Goal: Task Accomplishment & Management: Manage account settings

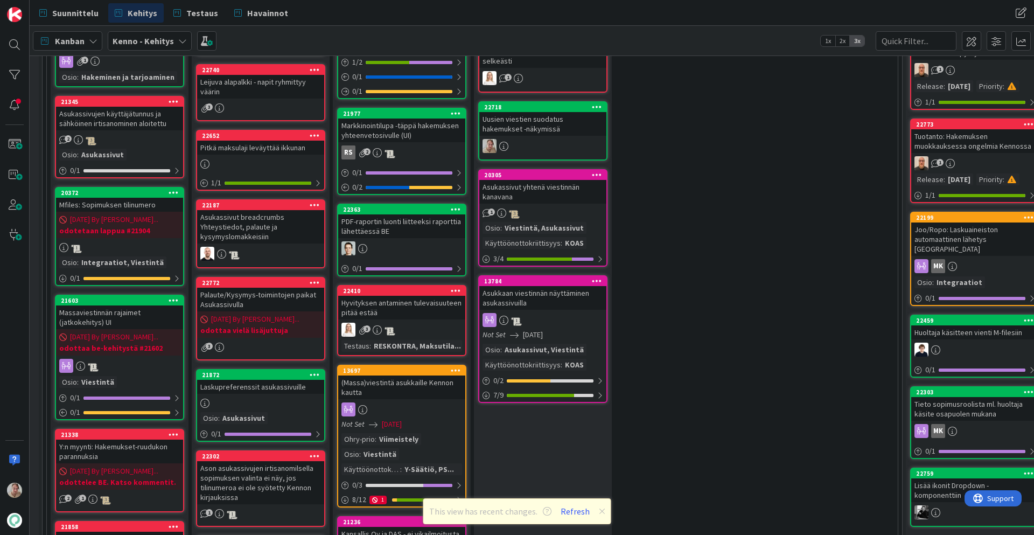
scroll to position [500, 17]
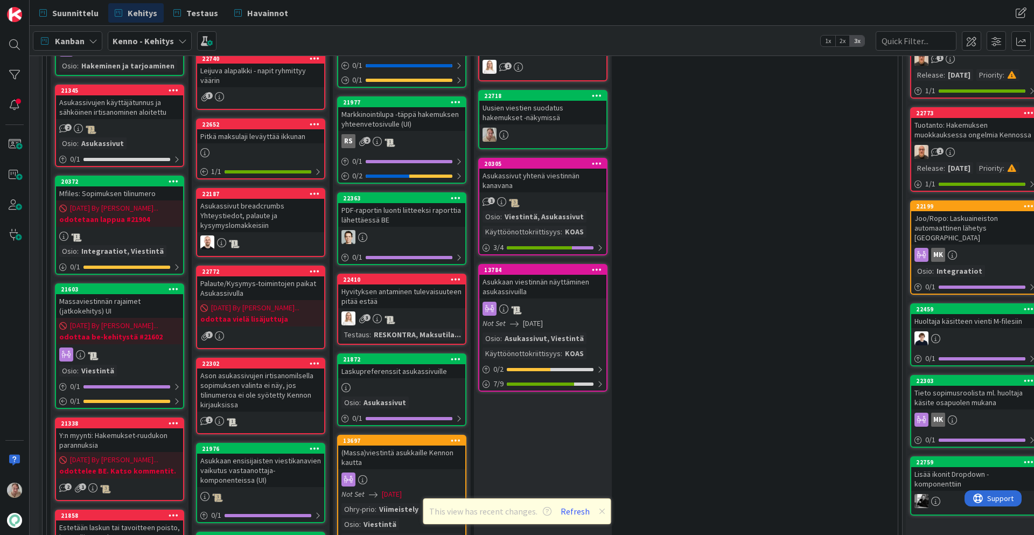
click at [456, 358] on icon at bounding box center [456, 359] width 10 height 8
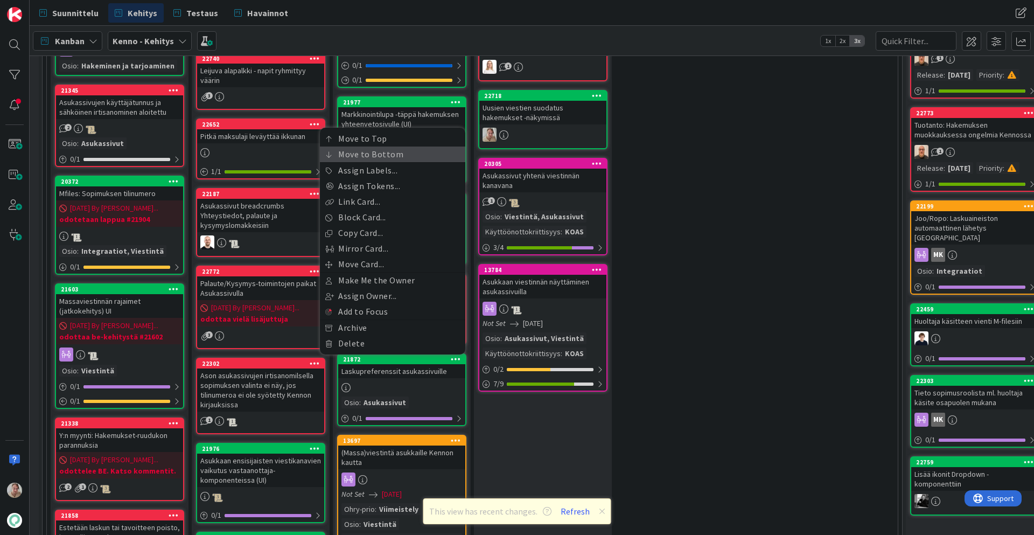
click at [387, 151] on link "Move to Bottom" at bounding box center [392, 155] width 145 height 16
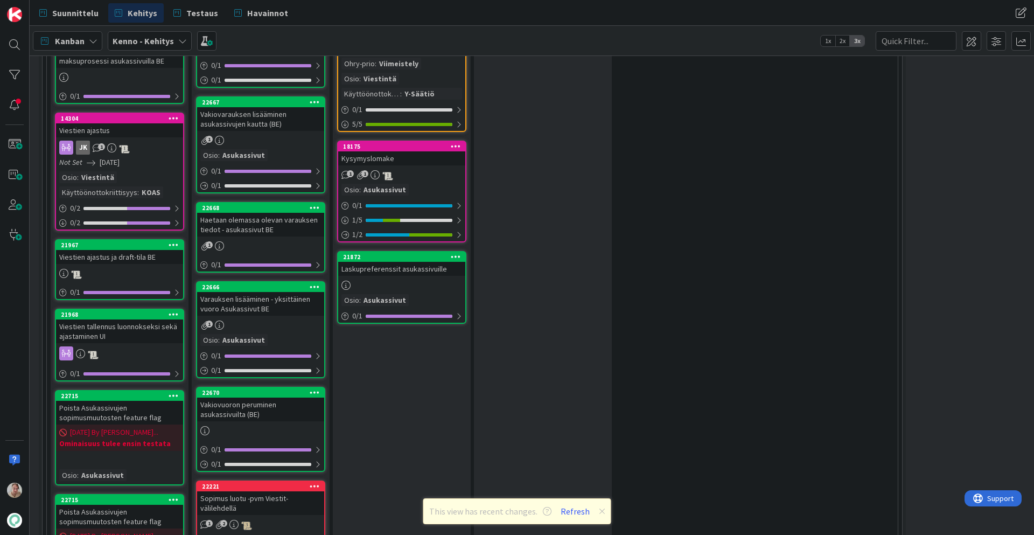
scroll to position [1618, 17]
click at [408, 264] on div "Laskupreferenssit asukassivuille" at bounding box center [401, 268] width 127 height 14
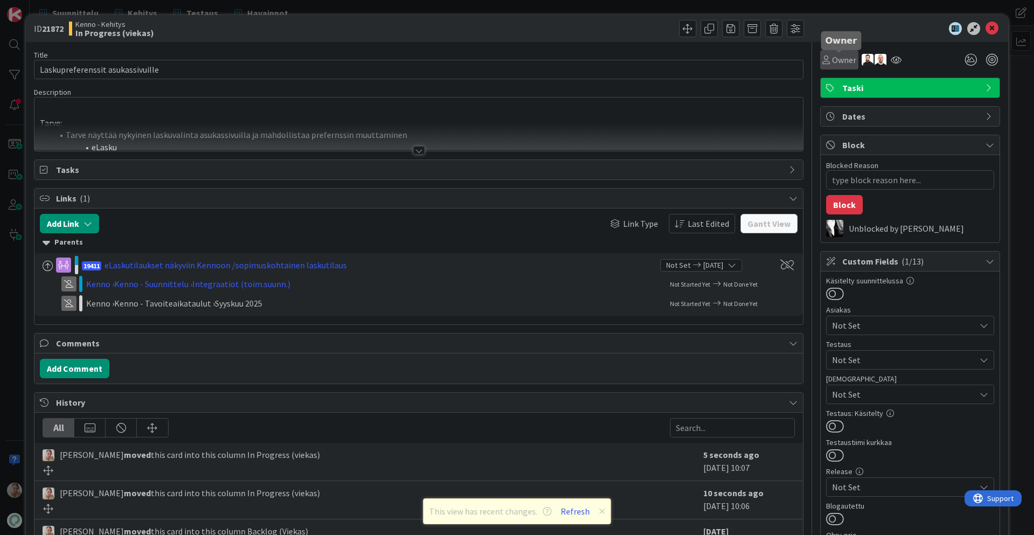
click at [839, 61] on span "Owner" at bounding box center [844, 59] width 24 height 13
type textarea "x"
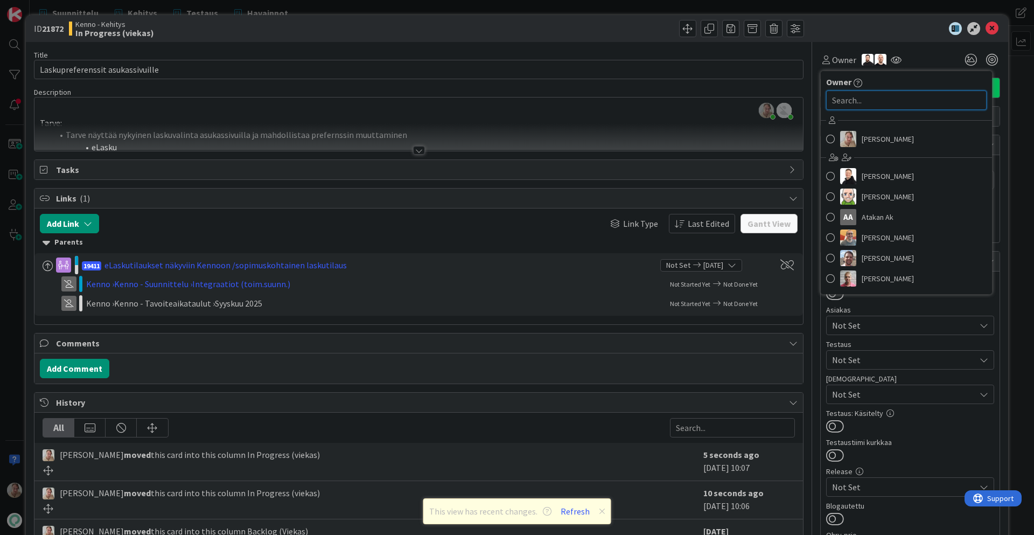
click at [904, 102] on input "text" at bounding box center [906, 99] width 161 height 19
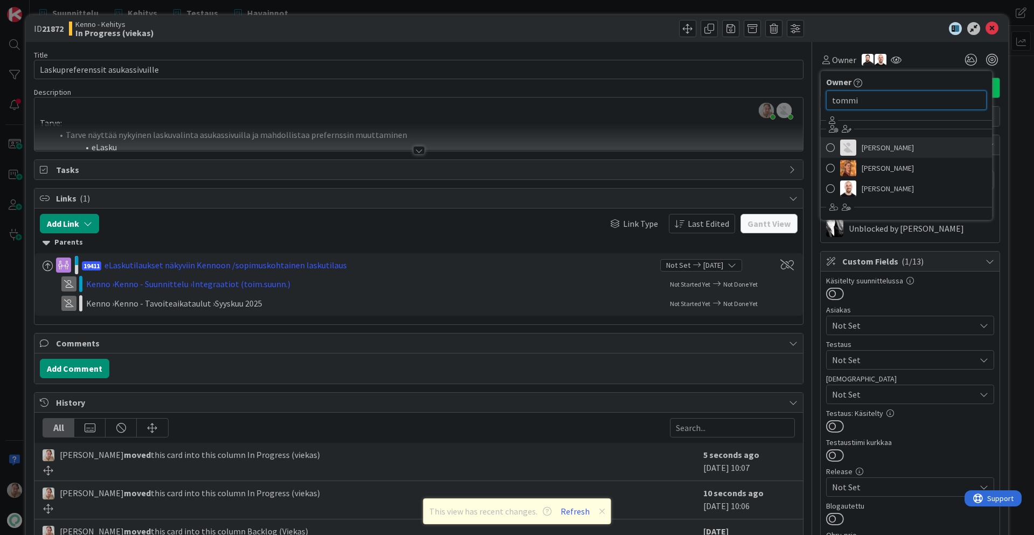
type input "tommi"
click at [911, 151] on span "[PERSON_NAME]" at bounding box center [888, 148] width 52 height 16
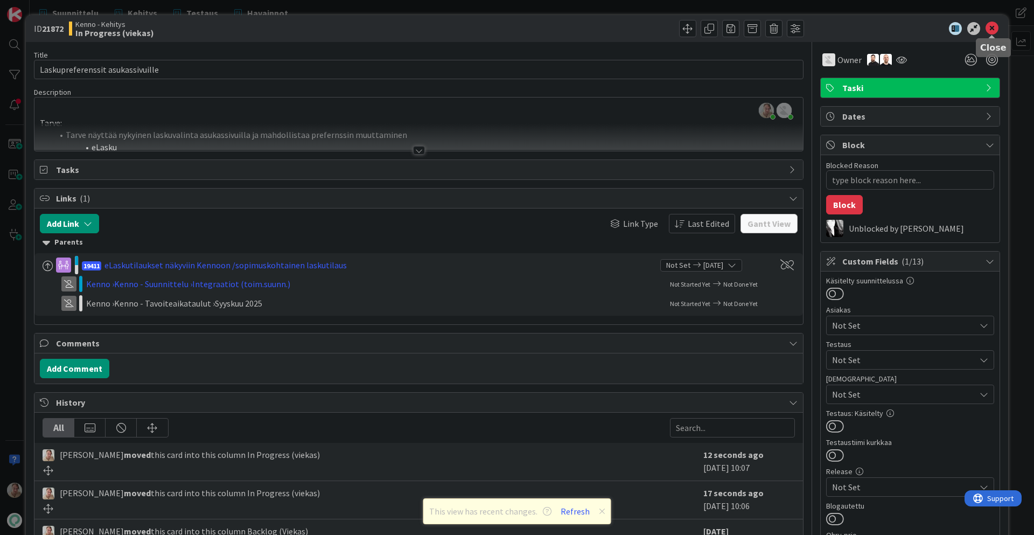
click at [930, 31] on icon at bounding box center [992, 28] width 13 height 13
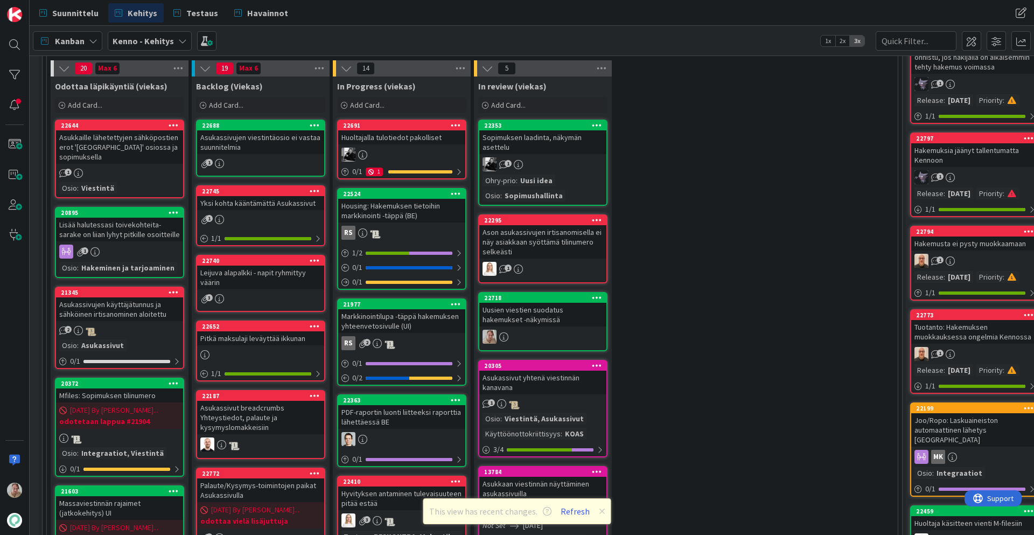
scroll to position [296, 17]
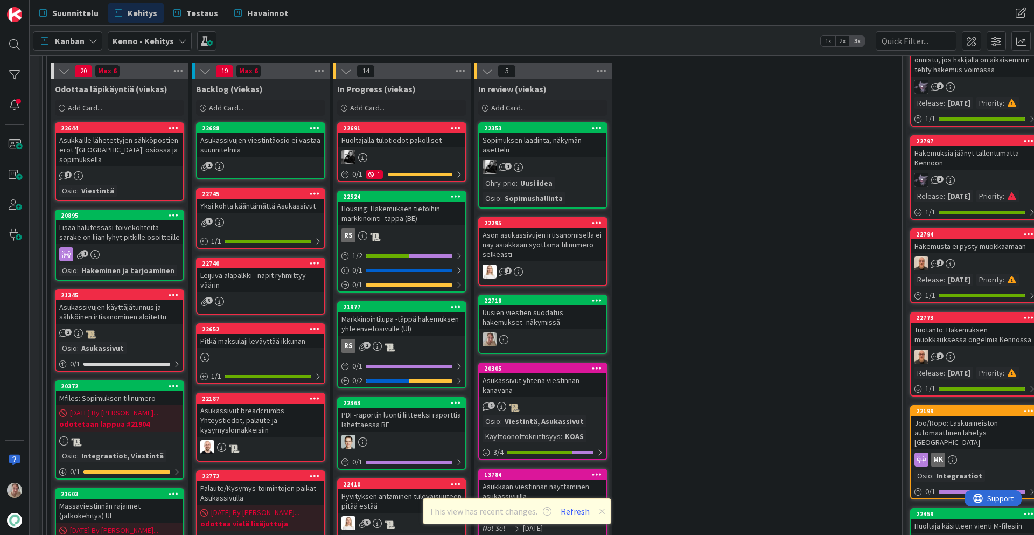
click at [142, 161] on div "Asukkaille lähetettyjen sähköpostien erot '[GEOGRAPHIC_DATA]' osiossa ja sopimu…" at bounding box center [119, 149] width 127 height 33
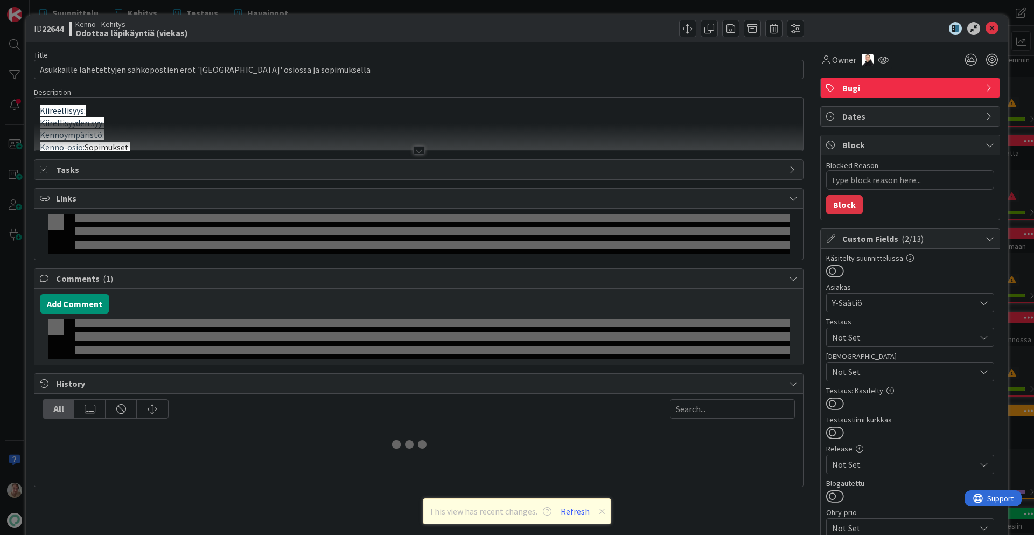
type textarea "x"
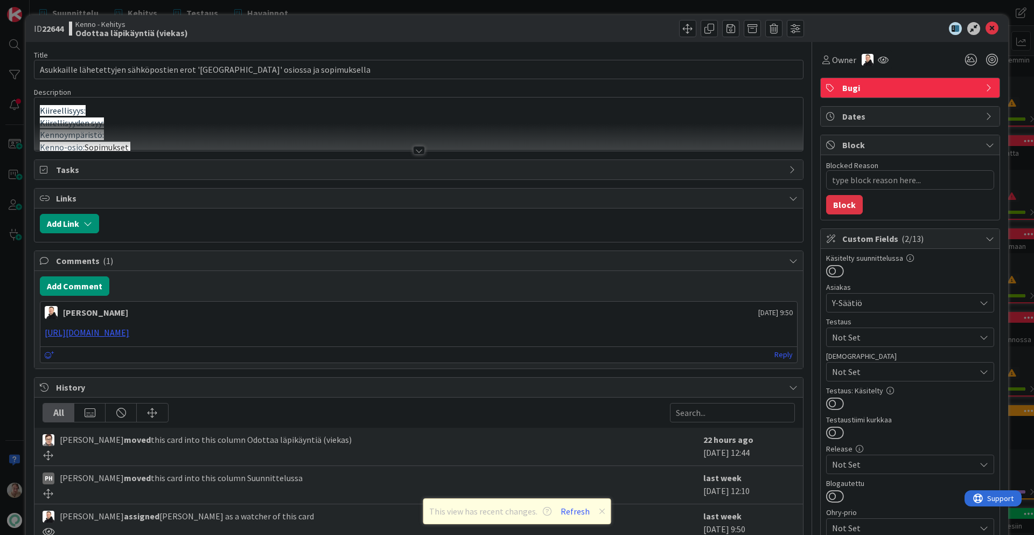
click at [280, 137] on div at bounding box center [418, 136] width 769 height 27
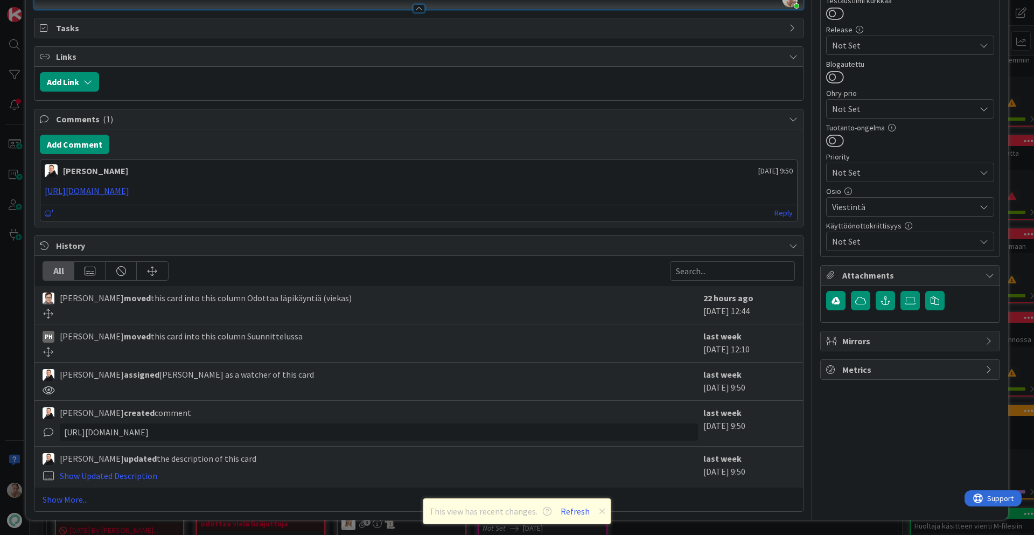
scroll to position [833, 0]
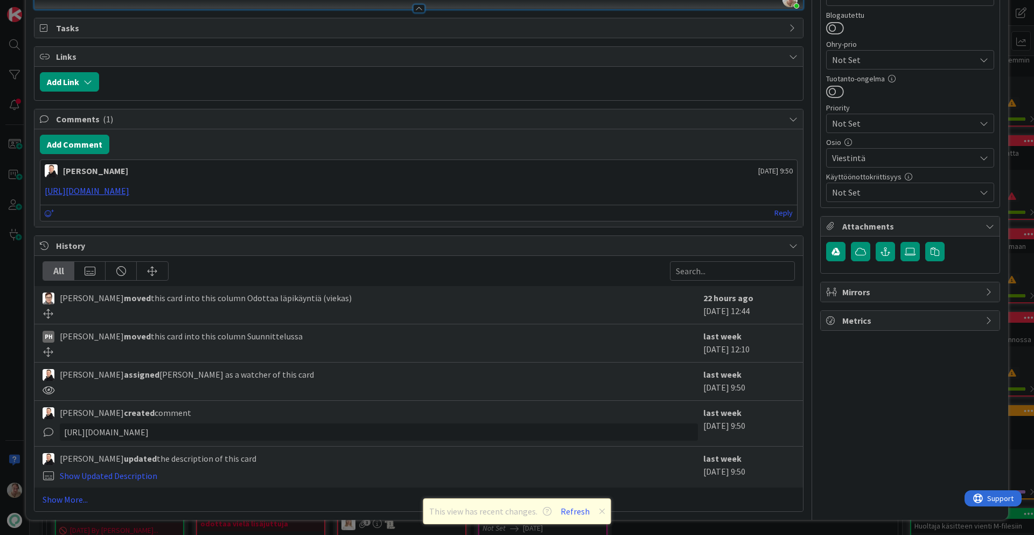
type textarea "x"
drag, startPoint x: 199, startPoint y: 369, endPoint x: 43, endPoint y: 358, distance: 156.6
copy p "usi versio merkkaa myös massaviestit lähetetyksi sopimukselle -> ja näin ollen …"
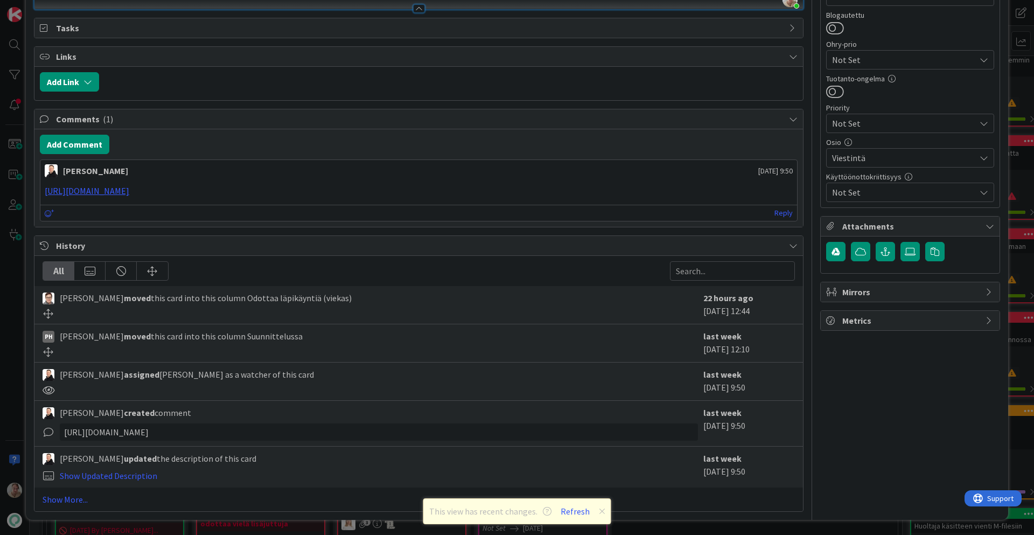
scroll to position [1024, 0]
click at [84, 154] on button "Add Comment" at bounding box center [74, 144] width 69 height 19
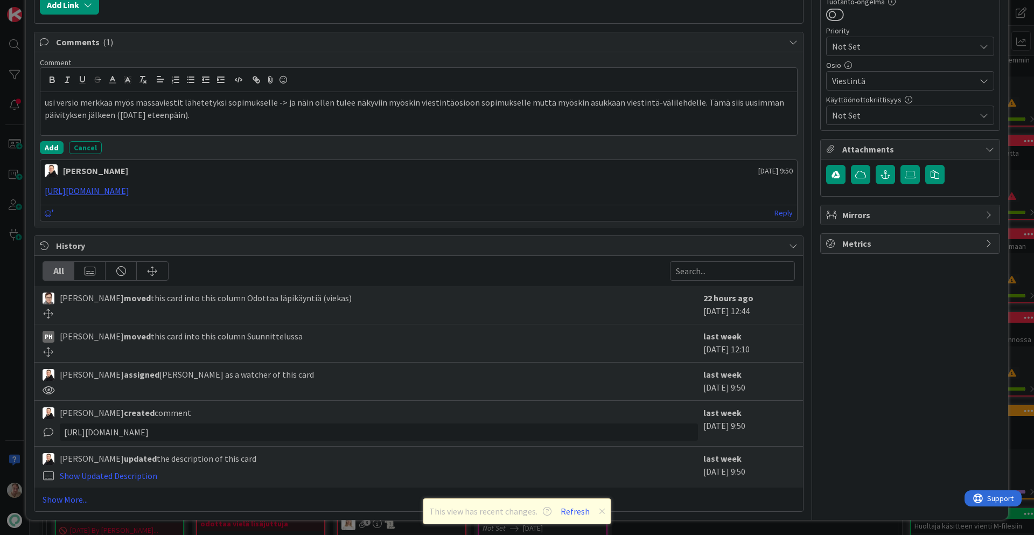
scroll to position [1056, 0]
click at [47, 121] on p "usi versio merkkaa myös massaviestit lähetetyksi sopimukselle -> ja näin ollen …" at bounding box center [419, 108] width 748 height 24
click at [54, 154] on button "Add" at bounding box center [52, 147] width 24 height 13
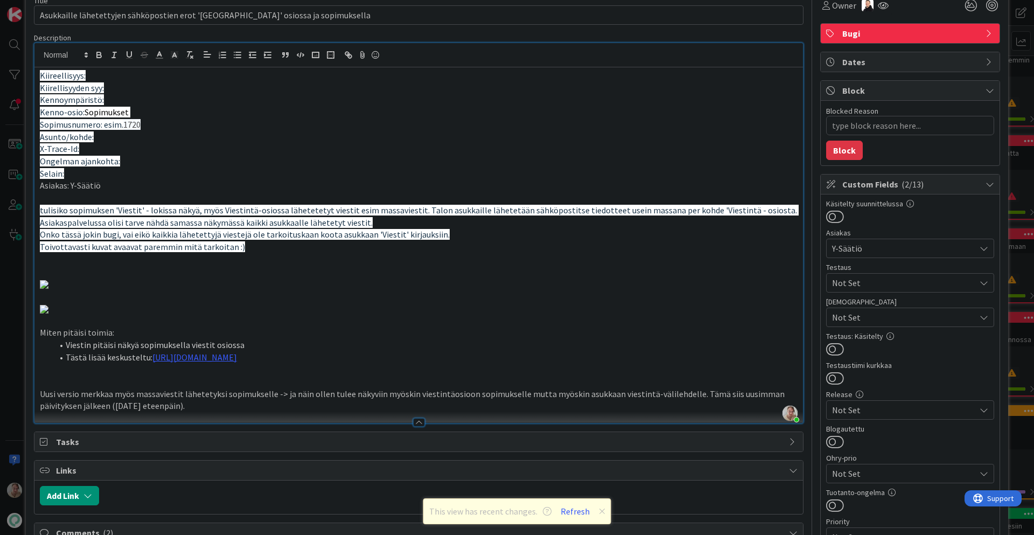
scroll to position [0, 0]
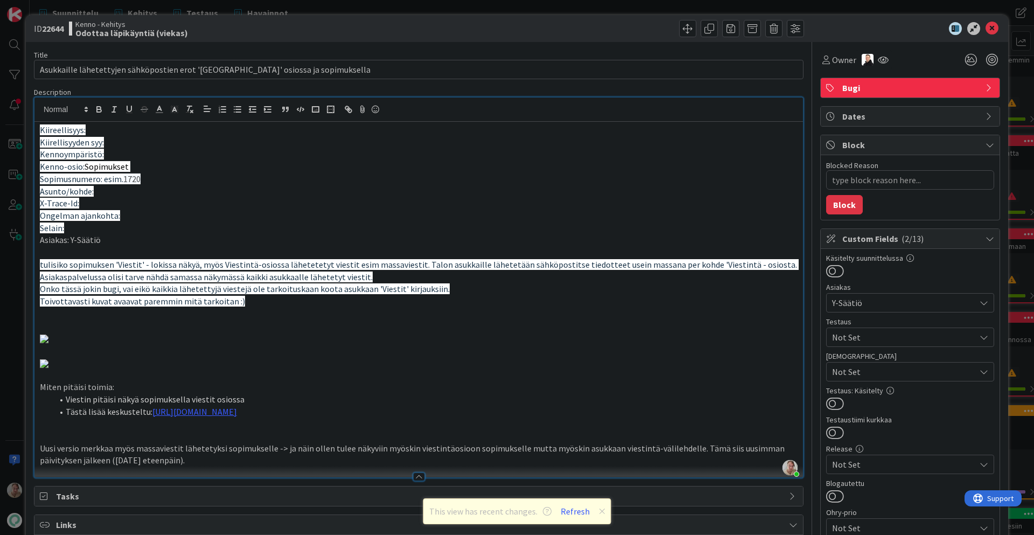
click at [840, 88] on div "Bugi" at bounding box center [910, 87] width 179 height 19
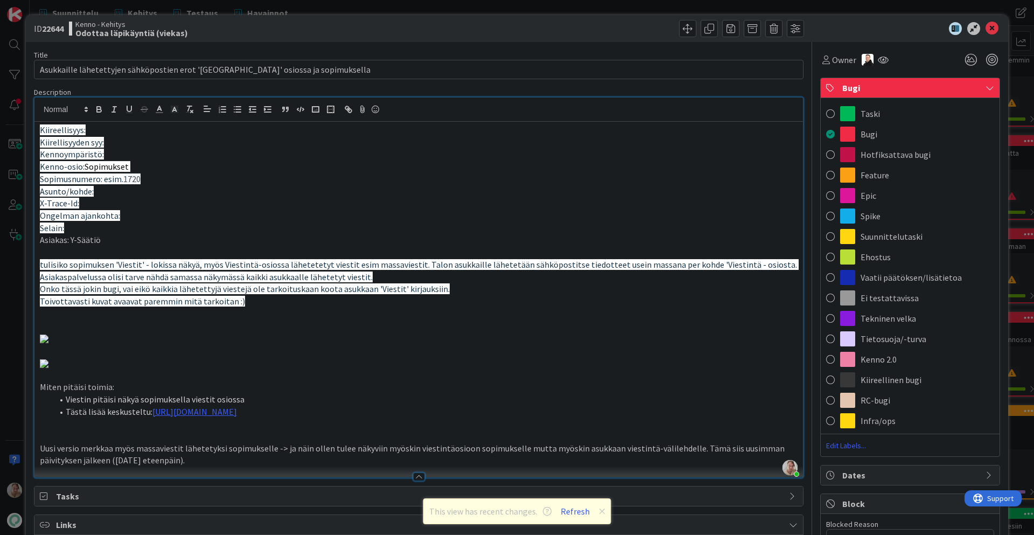
click at [840, 88] on div "Bugi" at bounding box center [910, 88] width 179 height 20
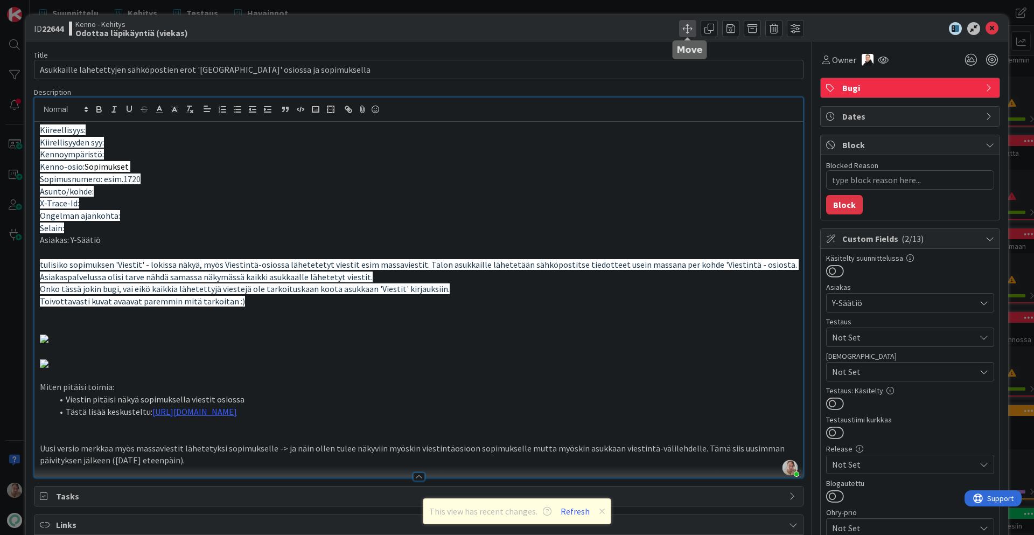
click at [691, 27] on span at bounding box center [687, 28] width 17 height 17
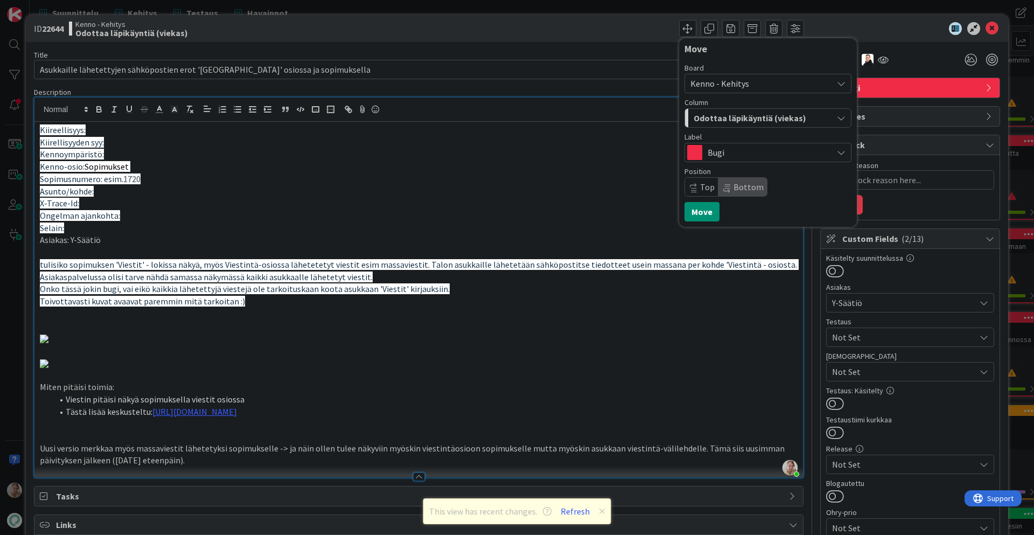
click at [720, 83] on span "Kenno - Kehitys" at bounding box center [720, 83] width 59 height 11
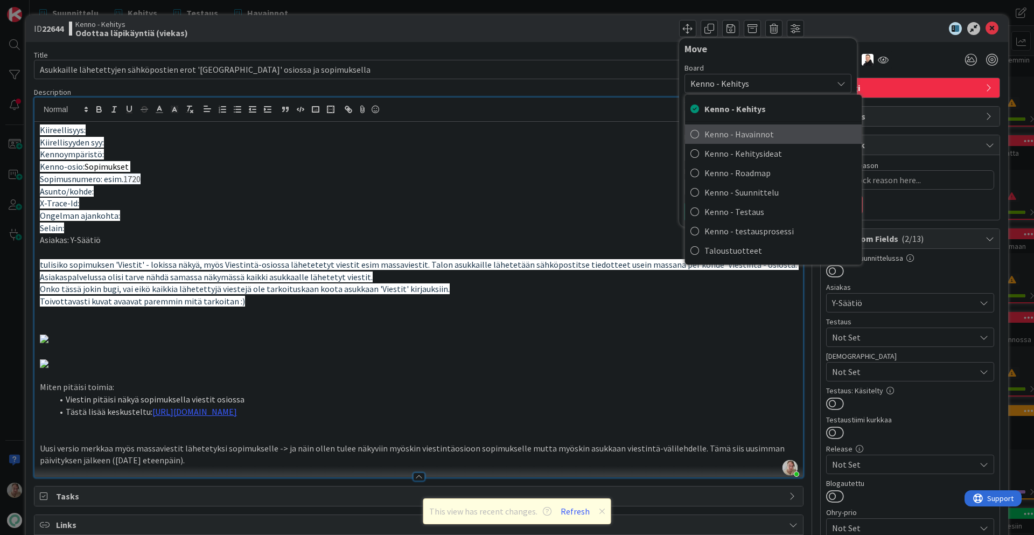
click at [736, 133] on span "Kenno - Havainnot" at bounding box center [781, 134] width 152 height 16
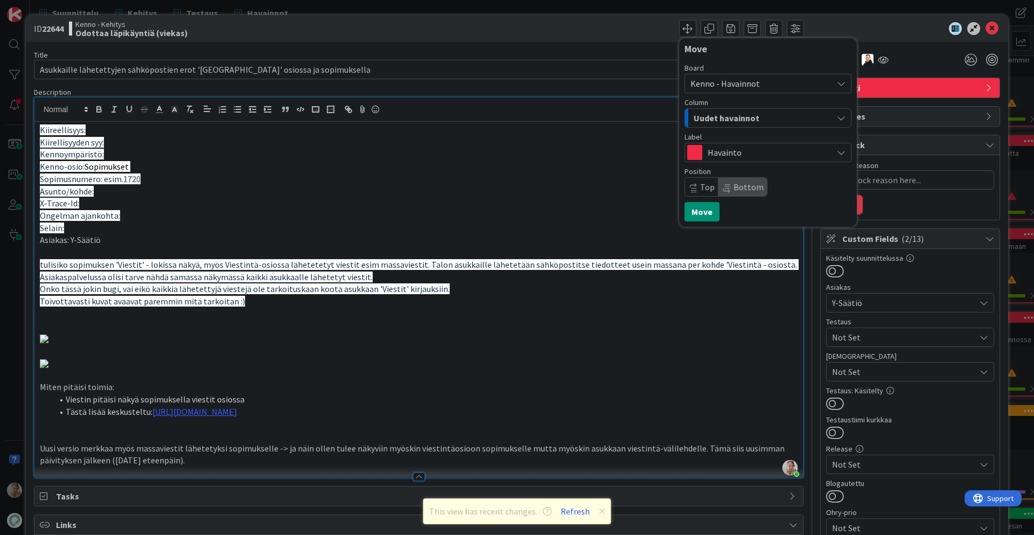
click at [752, 114] on span "Uudet havainnot" at bounding box center [727, 118] width 66 height 14
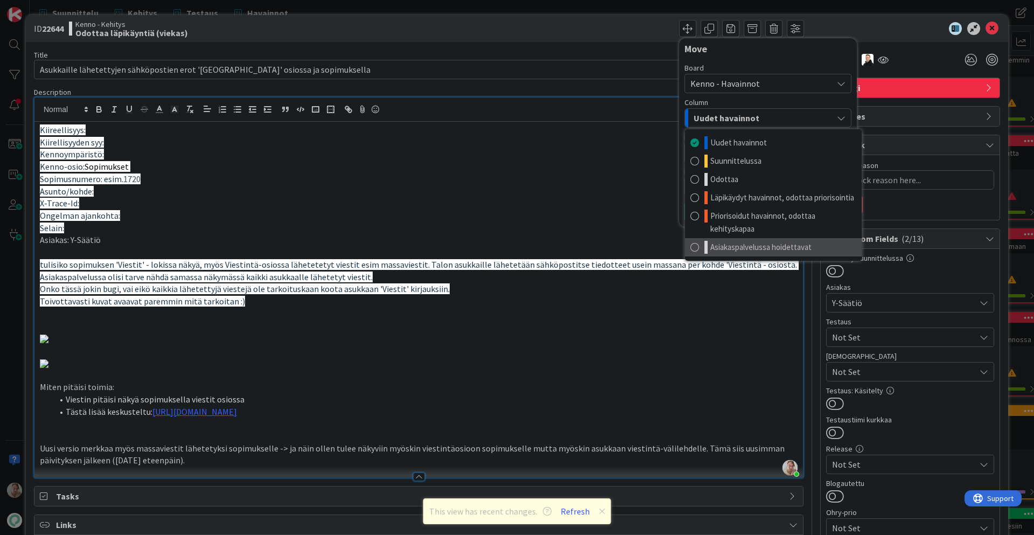
click at [754, 250] on span "Asiakaspalvelussa hoidettavat" at bounding box center [760, 247] width 101 height 13
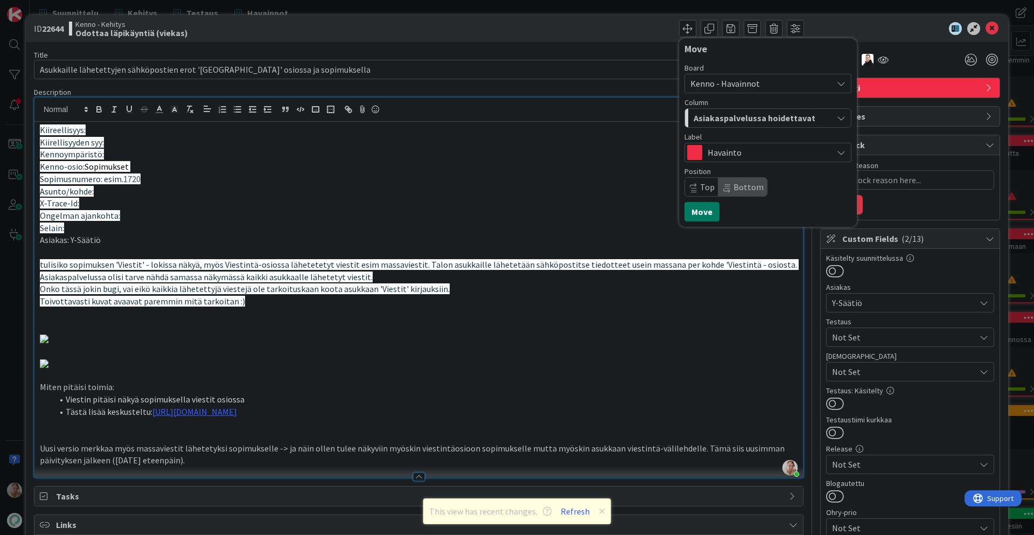
click at [712, 212] on button "Move" at bounding box center [702, 211] width 35 height 19
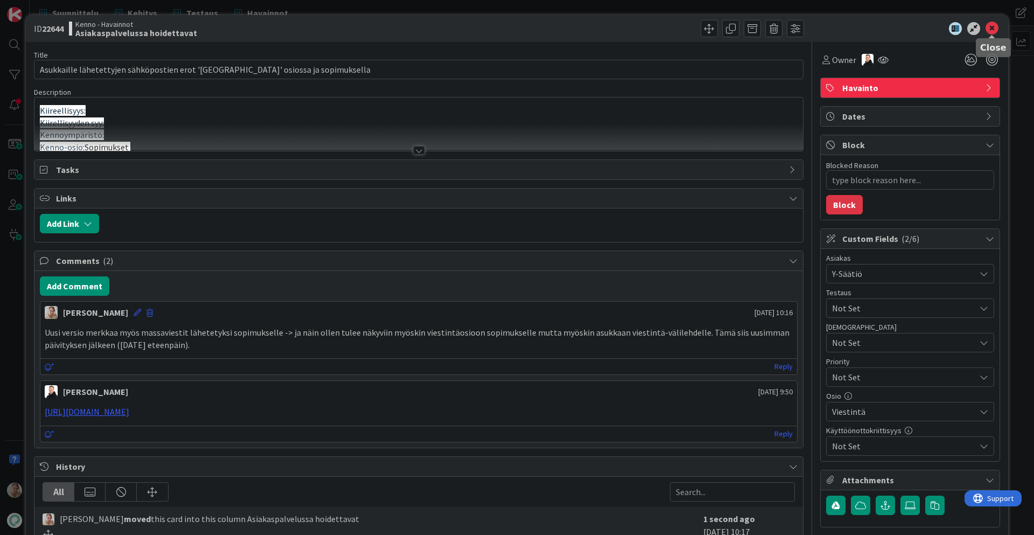
click at [930, 25] on icon at bounding box center [992, 28] width 13 height 13
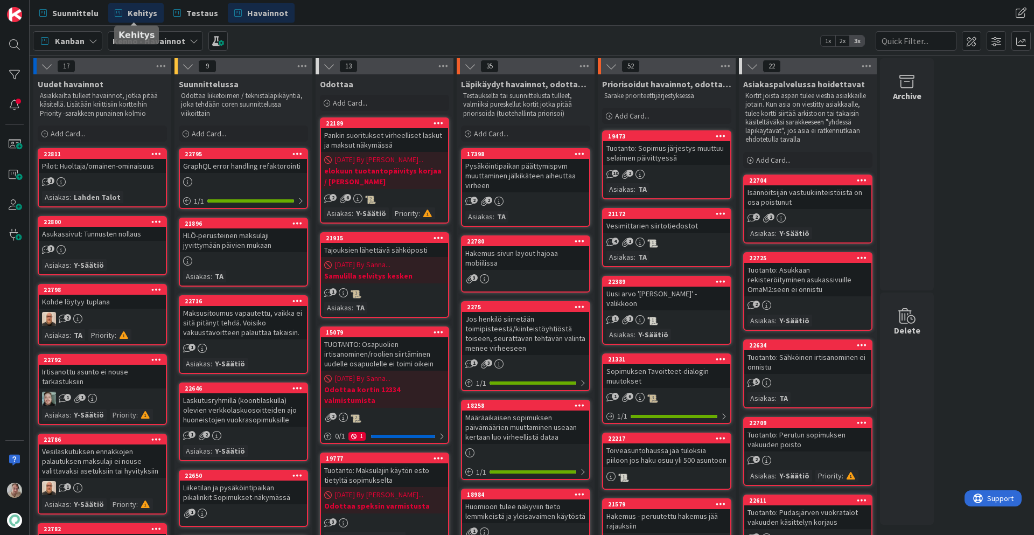
click at [154, 11] on span "Kehitys" at bounding box center [143, 12] width 30 height 13
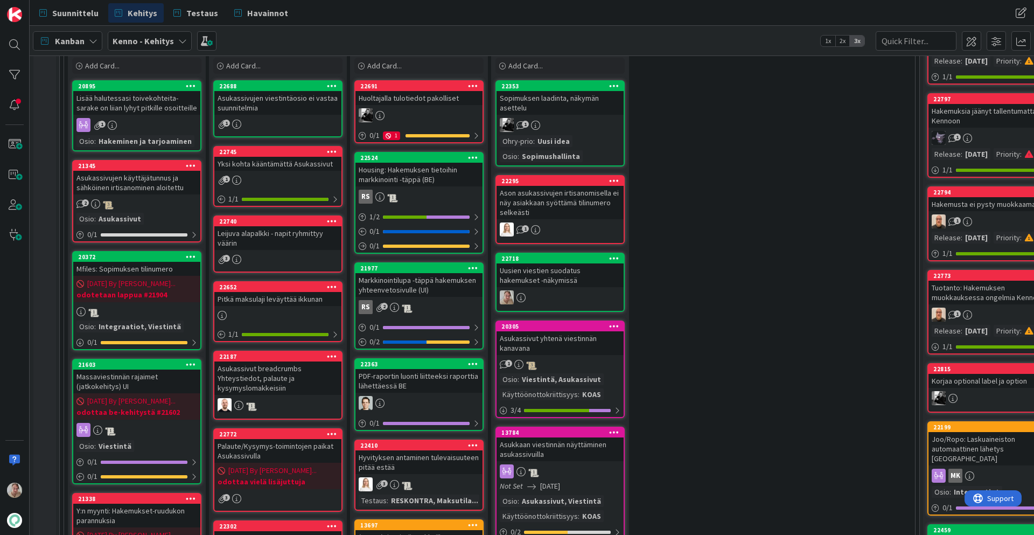
scroll to position [338, 0]
click at [304, 236] on div "Leijuva alapalkki - napit ryhmittyy väärin" at bounding box center [277, 238] width 127 height 24
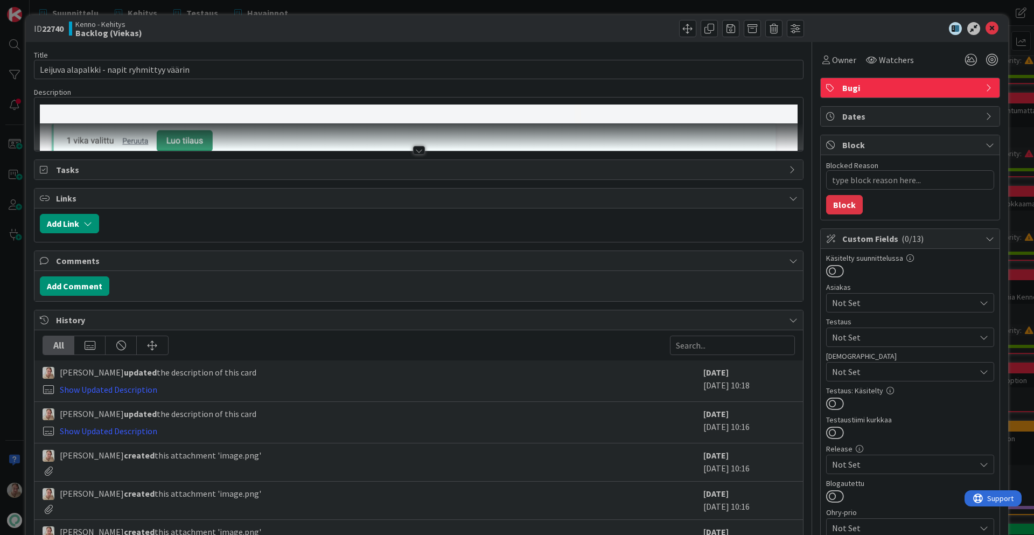
click at [414, 134] on div at bounding box center [418, 136] width 769 height 27
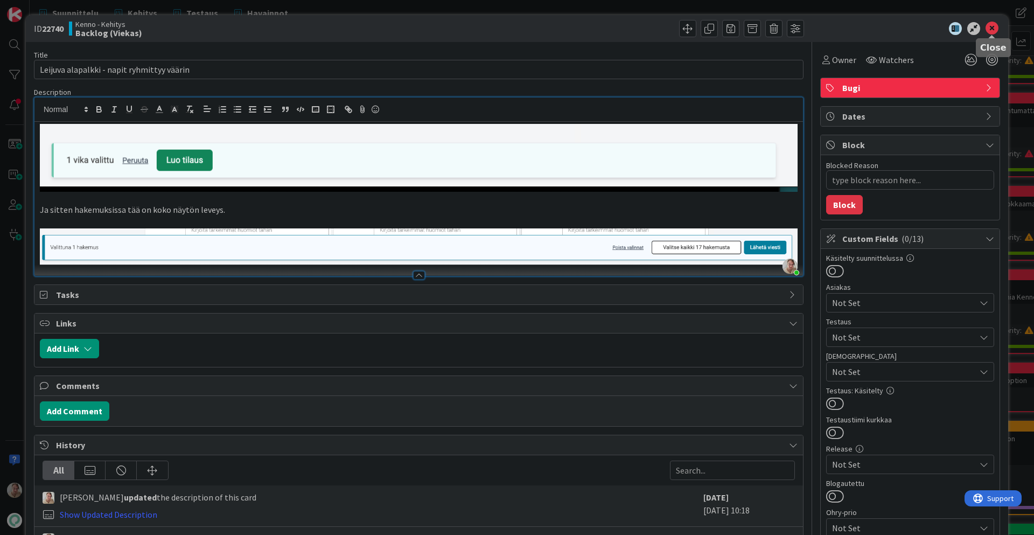
click at [930, 28] on icon at bounding box center [992, 28] width 13 height 13
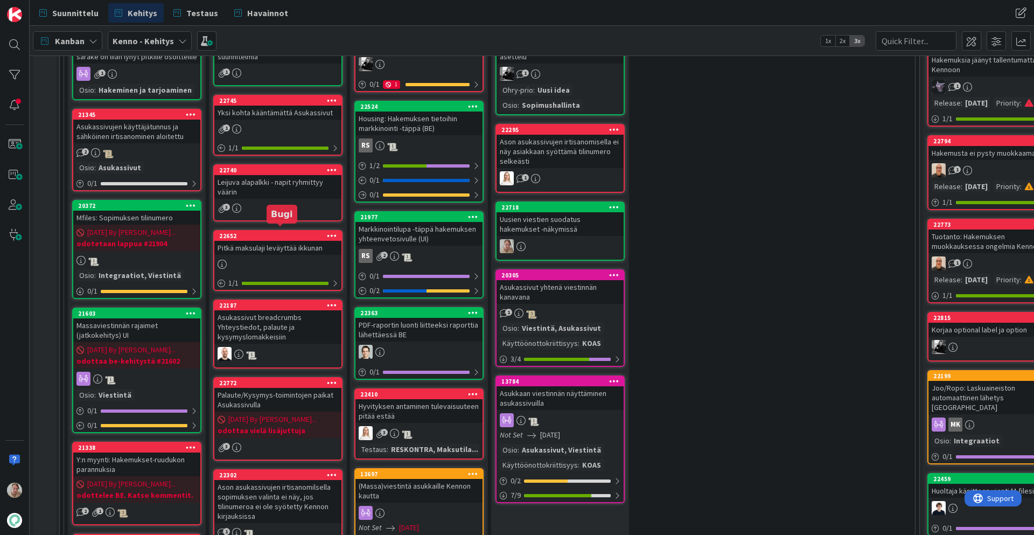
scroll to position [396, 0]
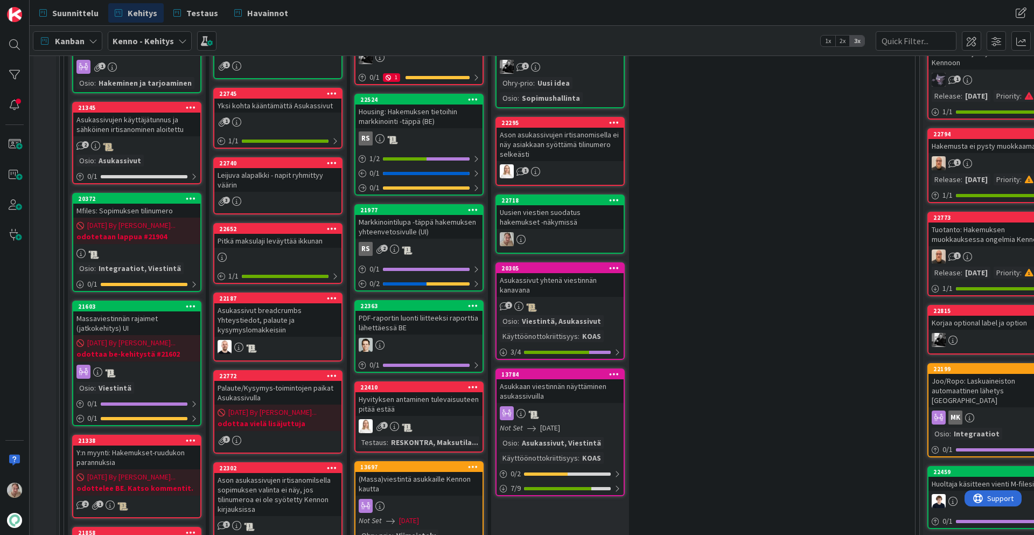
click at [285, 247] on div "Pitkä maksulaji leväyttää ikkunan" at bounding box center [277, 241] width 127 height 14
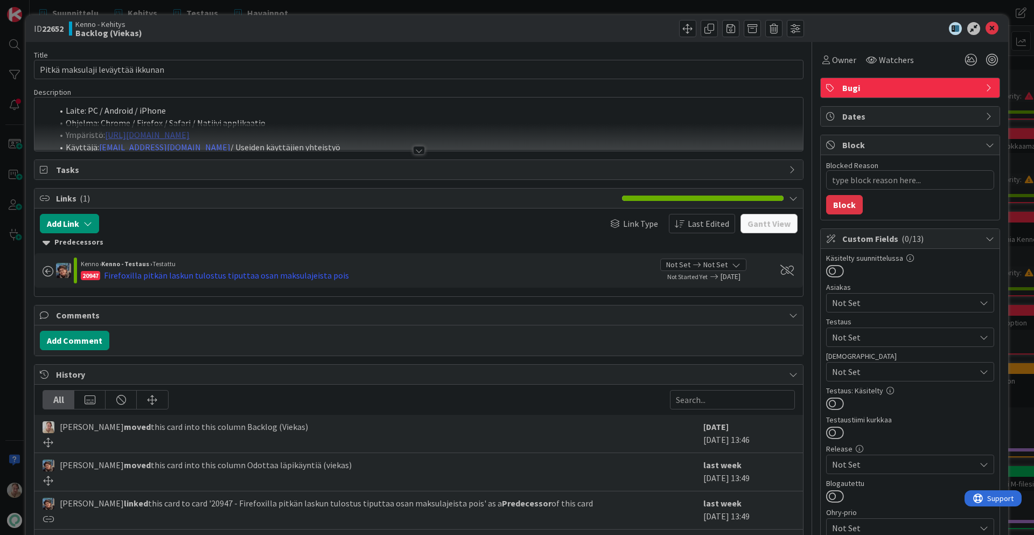
click at [321, 145] on div at bounding box center [418, 136] width 769 height 27
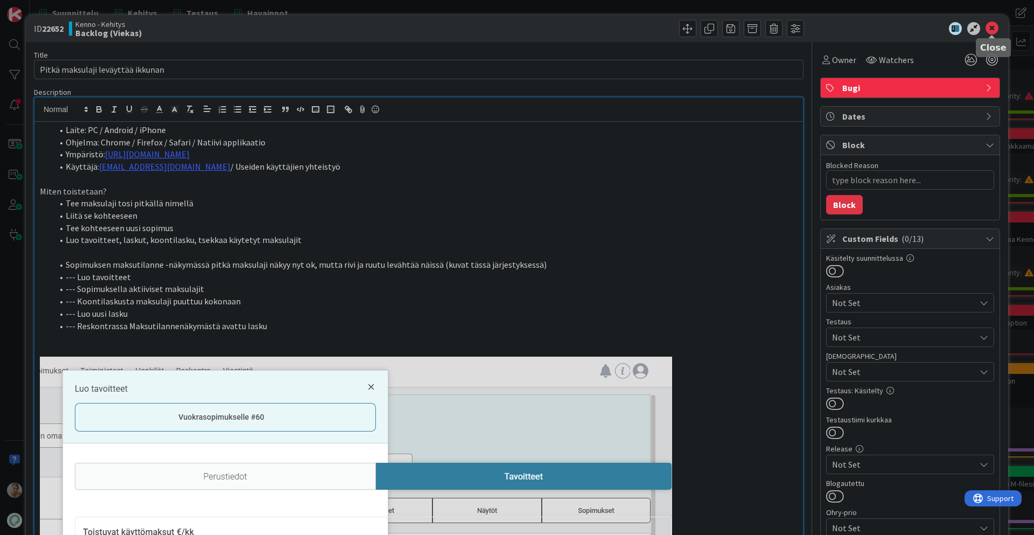
click at [930, 28] on icon at bounding box center [992, 28] width 13 height 13
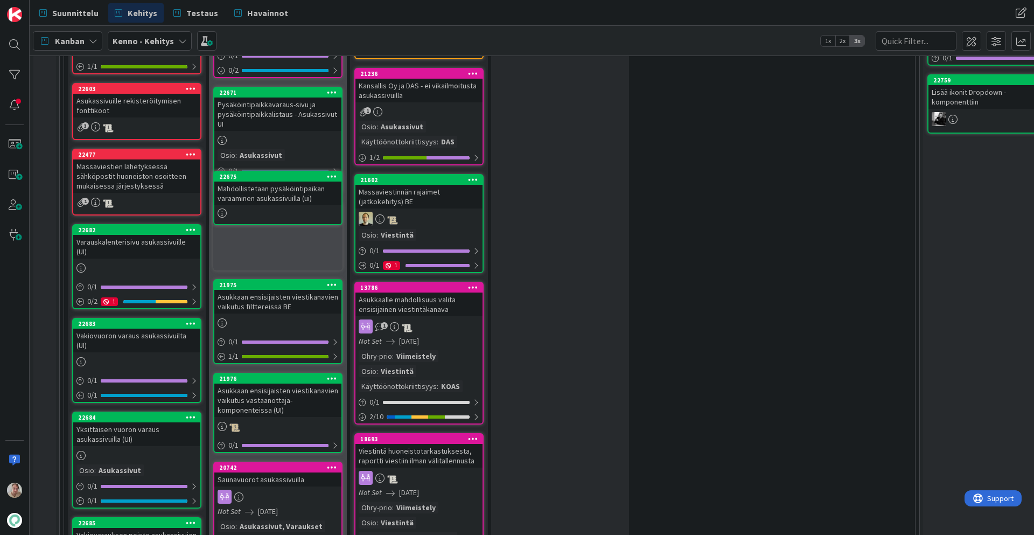
scroll to position [938, 0]
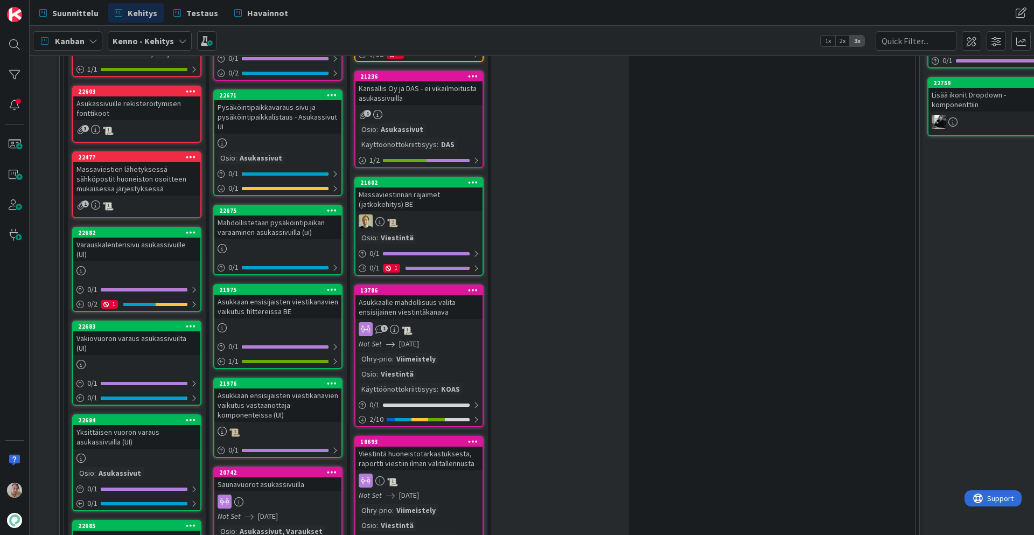
click at [288, 128] on div "Pysäköintipaikkavaraus-sivu ja pysäköintipaikkalistaus - Asukassivut UI" at bounding box center [277, 116] width 127 height 33
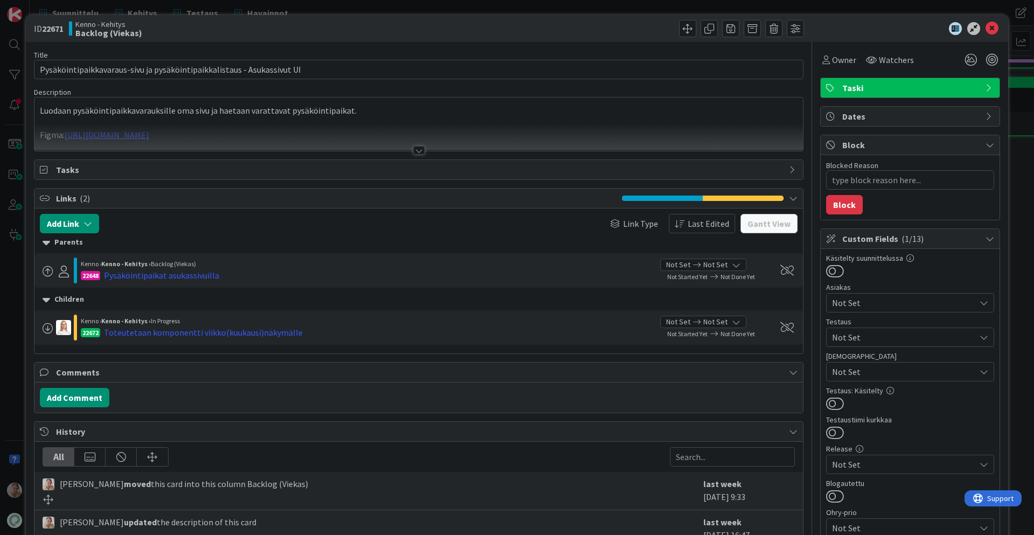
click at [421, 149] on div at bounding box center [419, 150] width 12 height 9
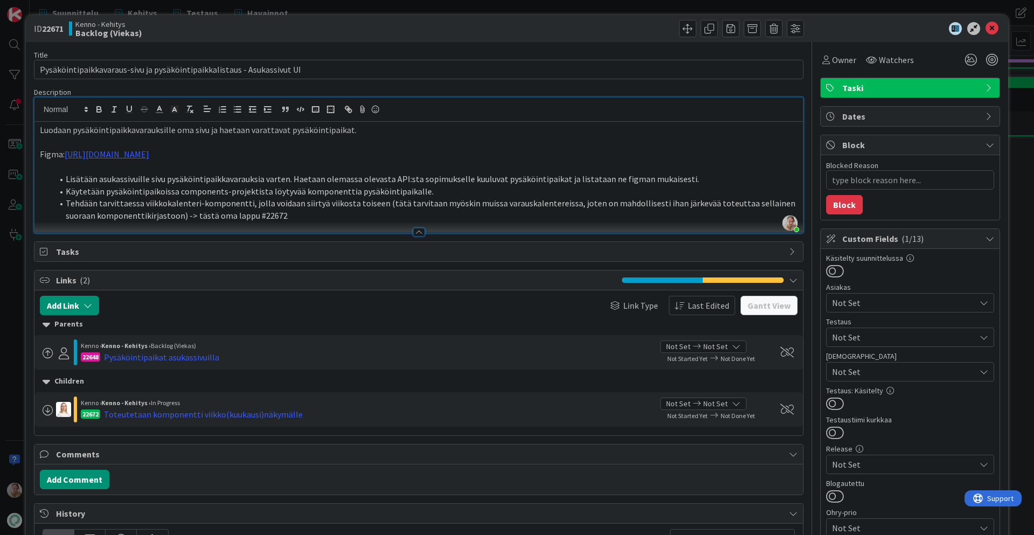
click at [443, 194] on li "Käytetään pysäköintipaikoissa components-projektista löytyvää komponenttia pysä…" at bounding box center [425, 191] width 745 height 12
click at [149, 154] on link "[URL][DOMAIN_NAME]" at bounding box center [107, 154] width 85 height 11
click at [293, 172] on link "[URL][DOMAIN_NAME]" at bounding box center [256, 175] width 74 height 14
click at [280, 221] on div at bounding box center [418, 226] width 769 height 11
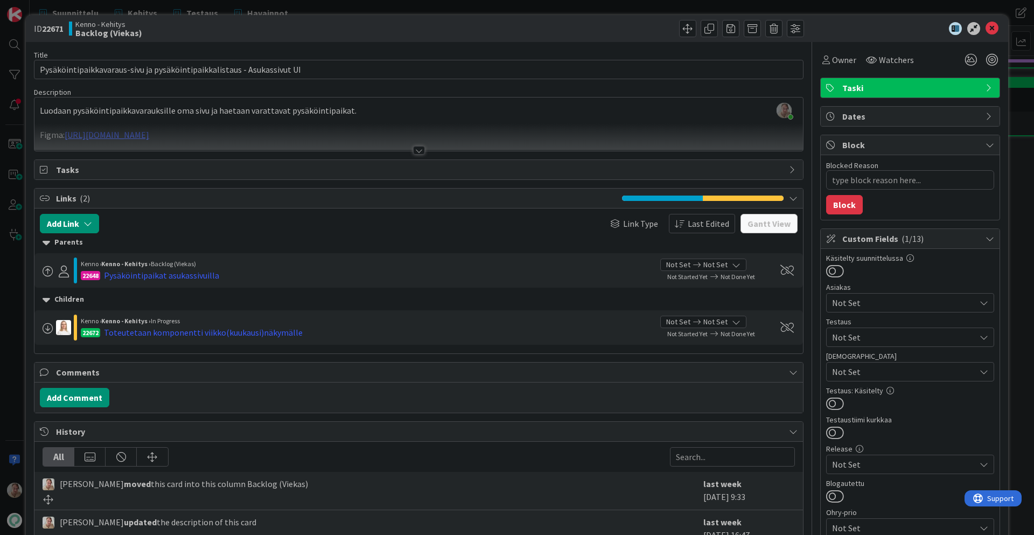
click at [340, 120] on p at bounding box center [419, 123] width 758 height 12
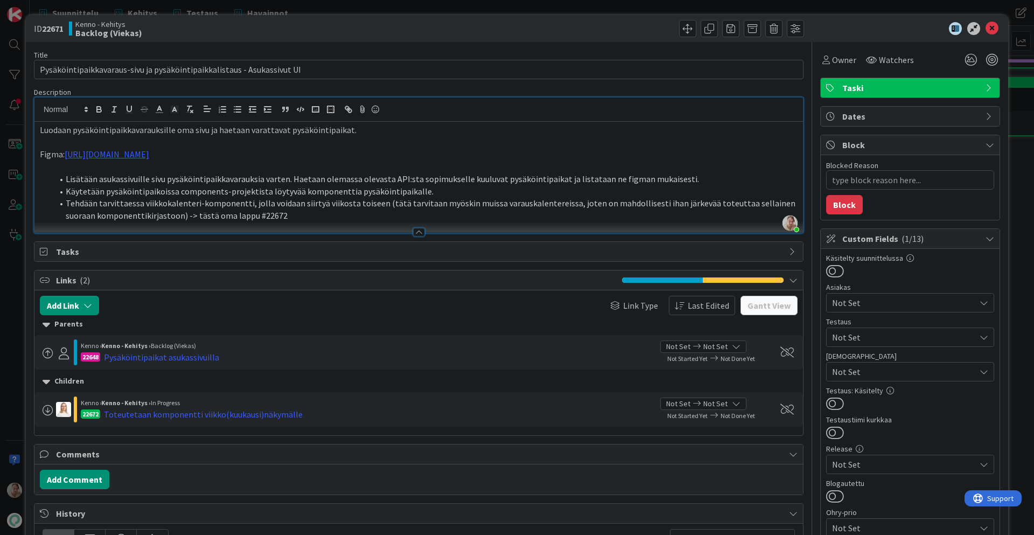
click at [256, 212] on li "Tehdään tarvittaessa viikkokalenteri-komponentti, jolla voidaan siirtyä viikost…" at bounding box center [425, 209] width 745 height 24
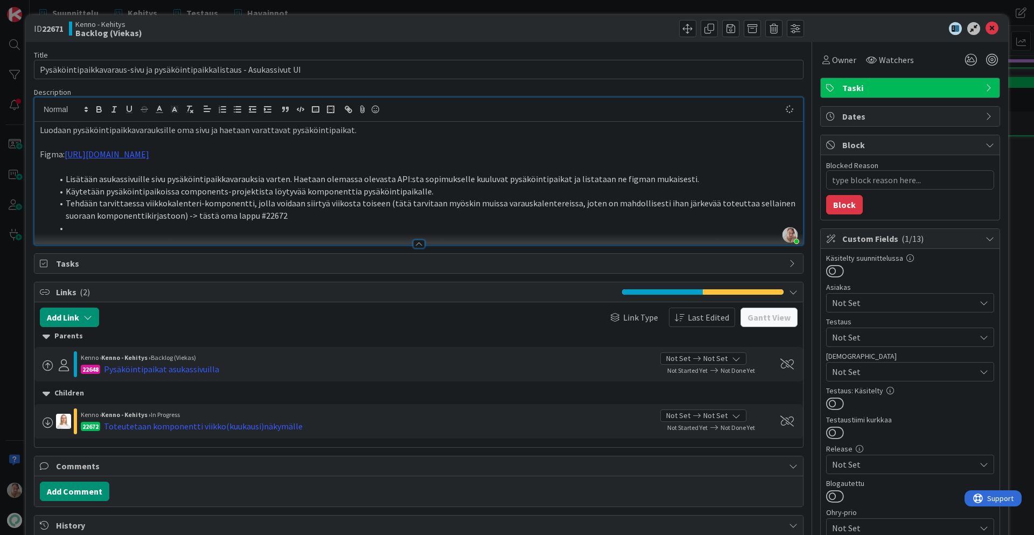
type textarea "x"
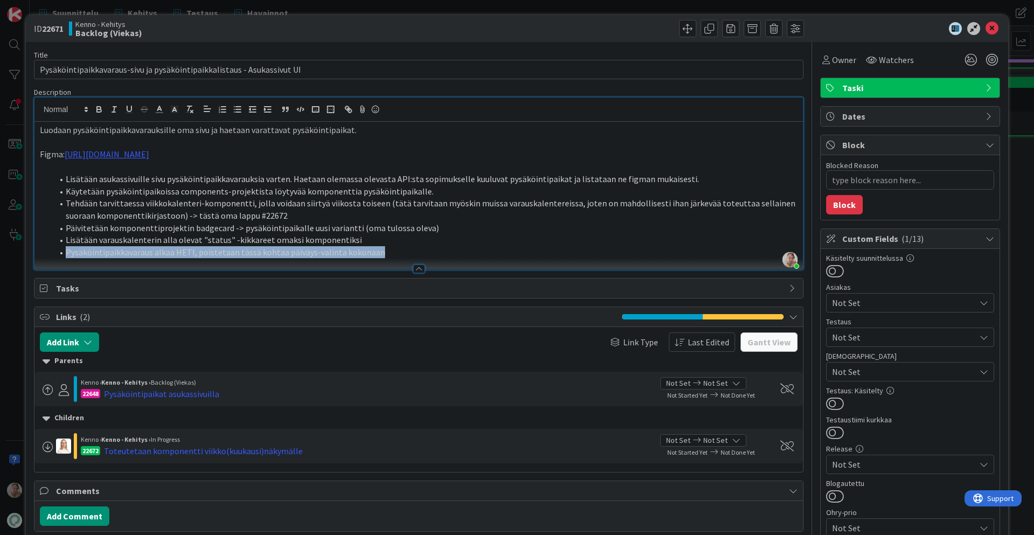
click at [66, 250] on li "Pysäköintipaikkavaraus alkaa HETI, poistetaan tässä kohtaa päiväys-valinta koko…" at bounding box center [425, 252] width 745 height 12
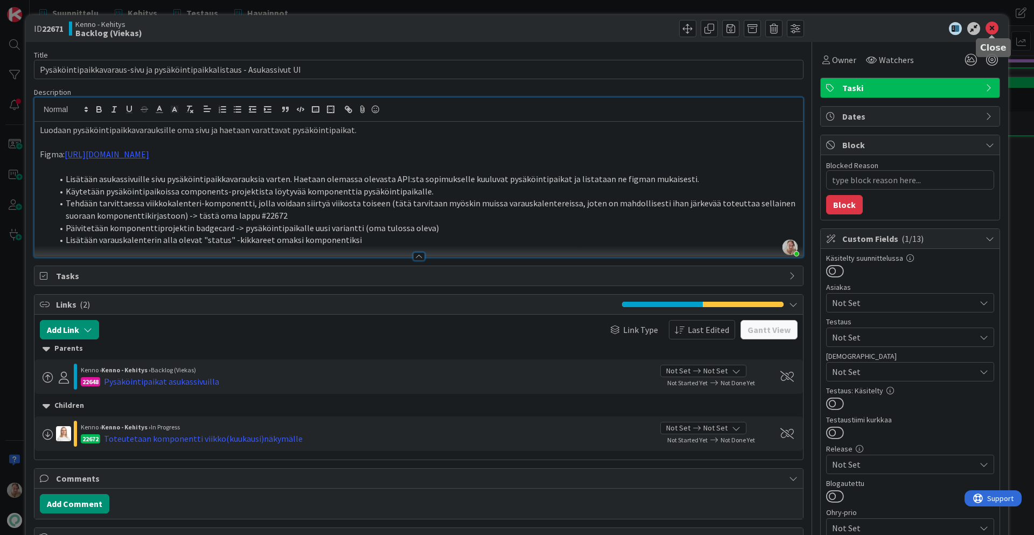
click at [930, 30] on icon at bounding box center [992, 28] width 13 height 13
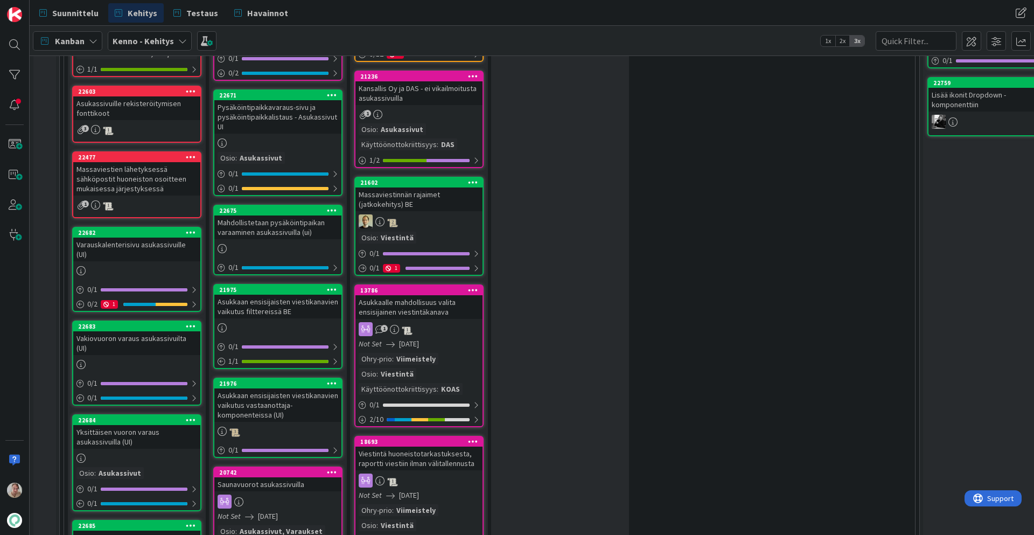
click at [278, 233] on div "Mahdollistetaan pysäköintipaikan varaaminen asukassivuilla (ui)" at bounding box center [277, 227] width 127 height 24
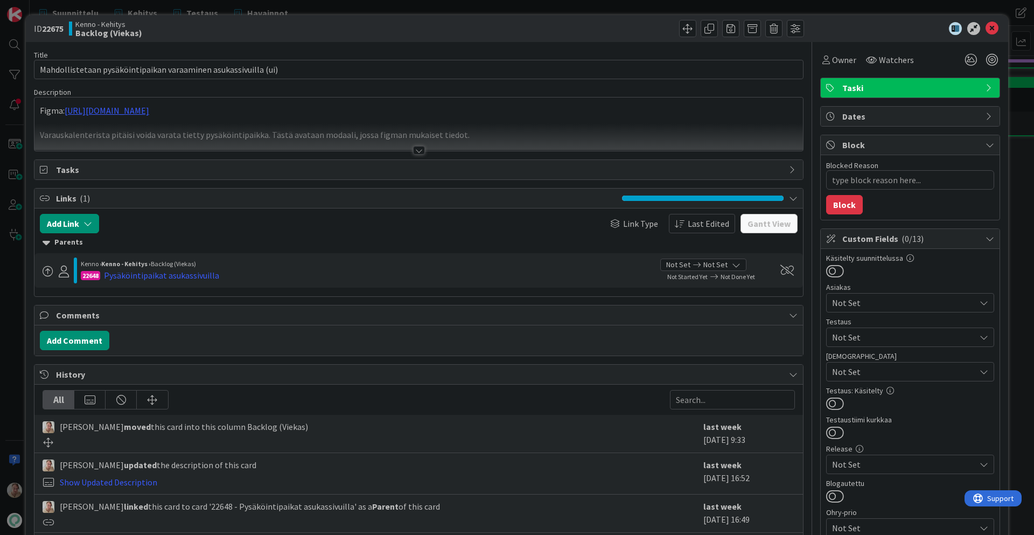
click at [455, 122] on div "Figma: [URL][DOMAIN_NAME] Varauskalenterista pitäisi voida varata tietty pysäkö…" at bounding box center [418, 126] width 769 height 48
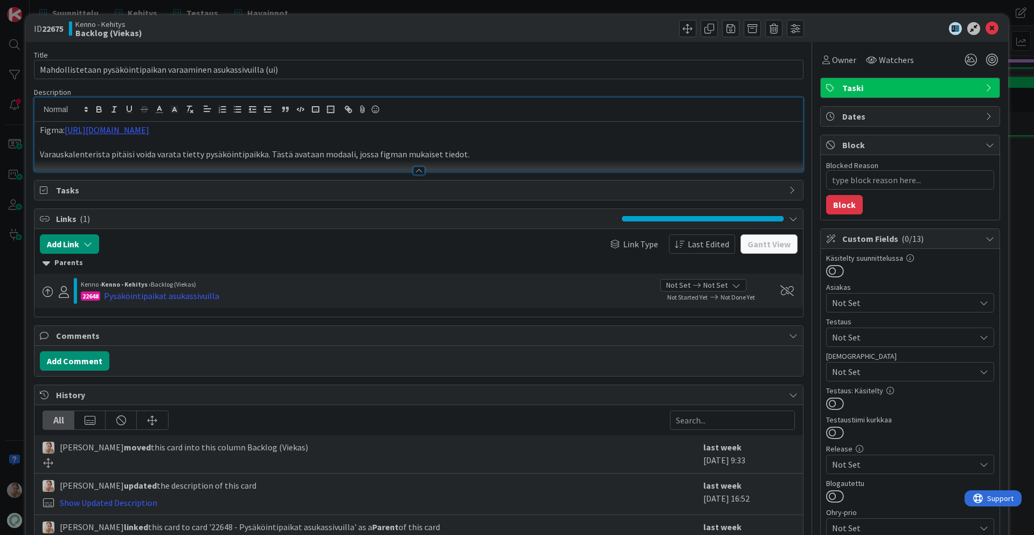
click at [461, 159] on p "Varauskalenterista pitäisi voida varata tietty pysäköintipaikka. Tästä avataan …" at bounding box center [419, 154] width 758 height 12
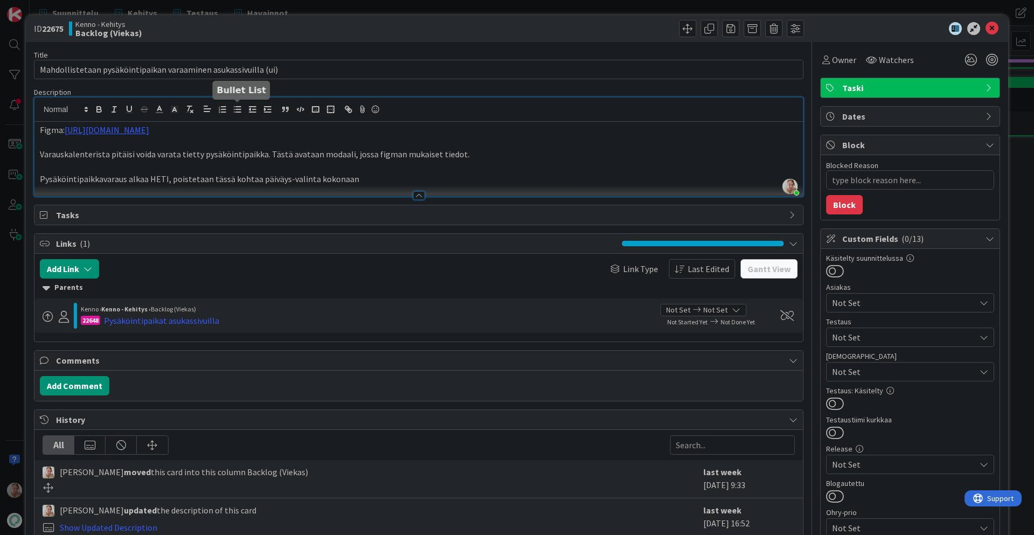
click at [235, 108] on icon "button" at bounding box center [238, 110] width 10 height 10
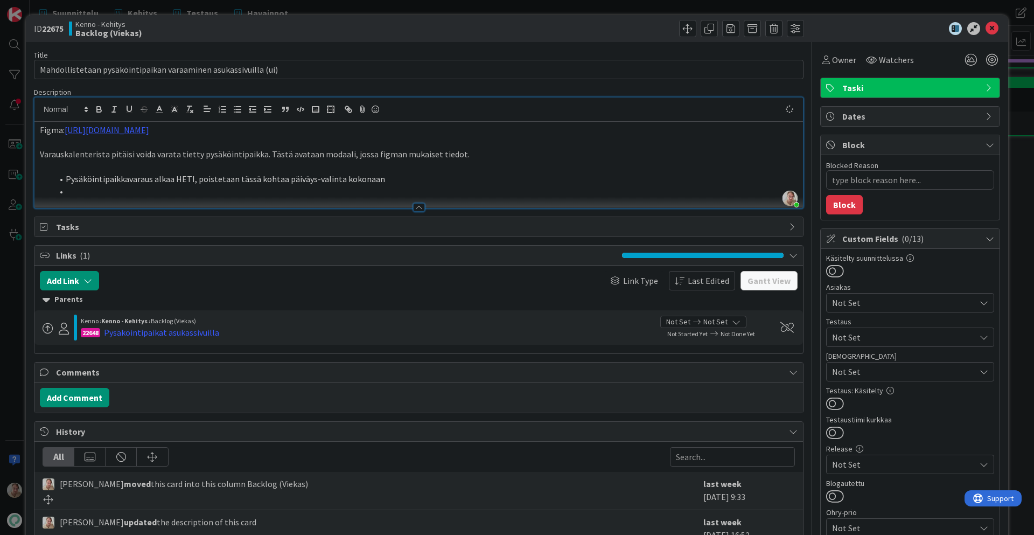
type textarea "x"
click at [930, 29] on icon at bounding box center [992, 28] width 13 height 13
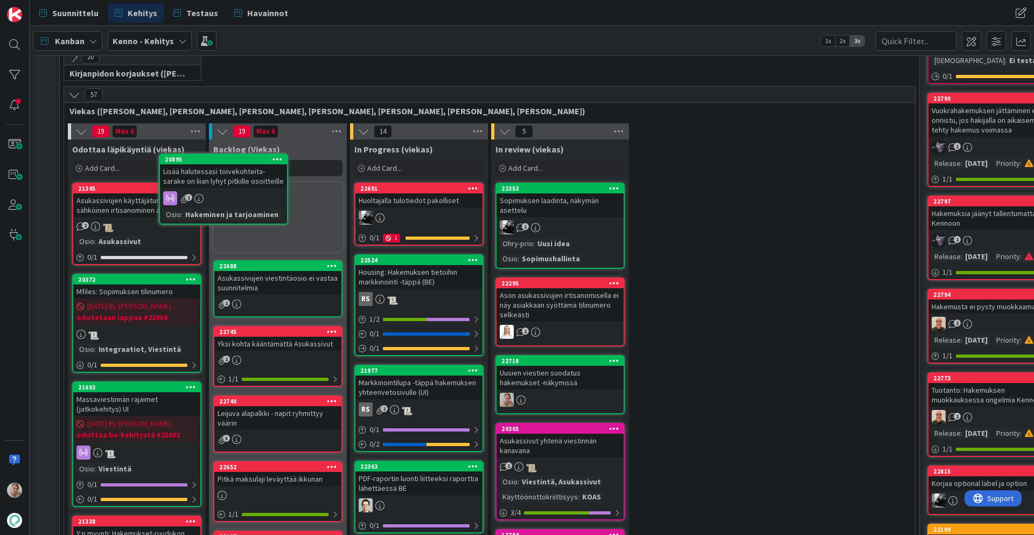
scroll to position [232, 0]
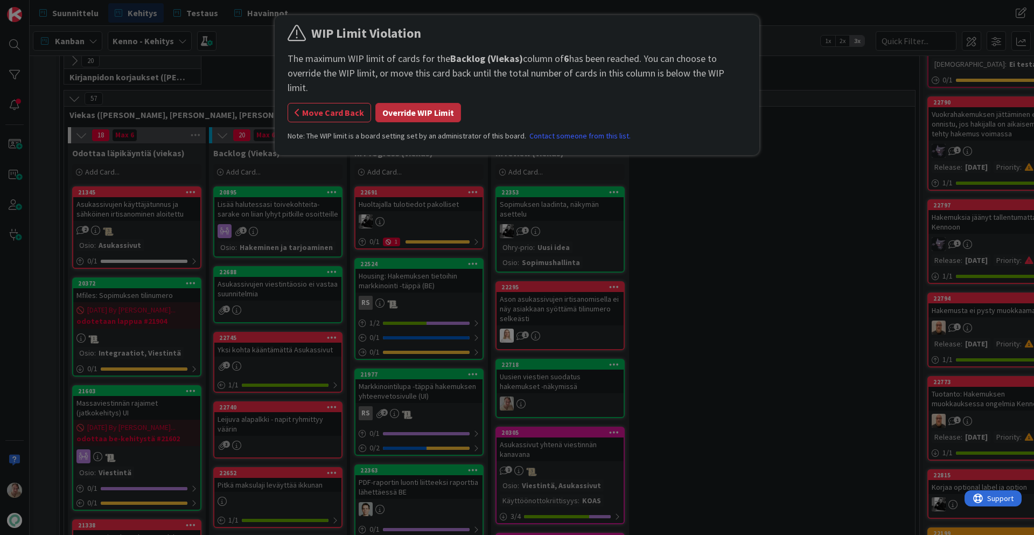
click at [400, 103] on button "Override WIP Limit" at bounding box center [418, 112] width 86 height 19
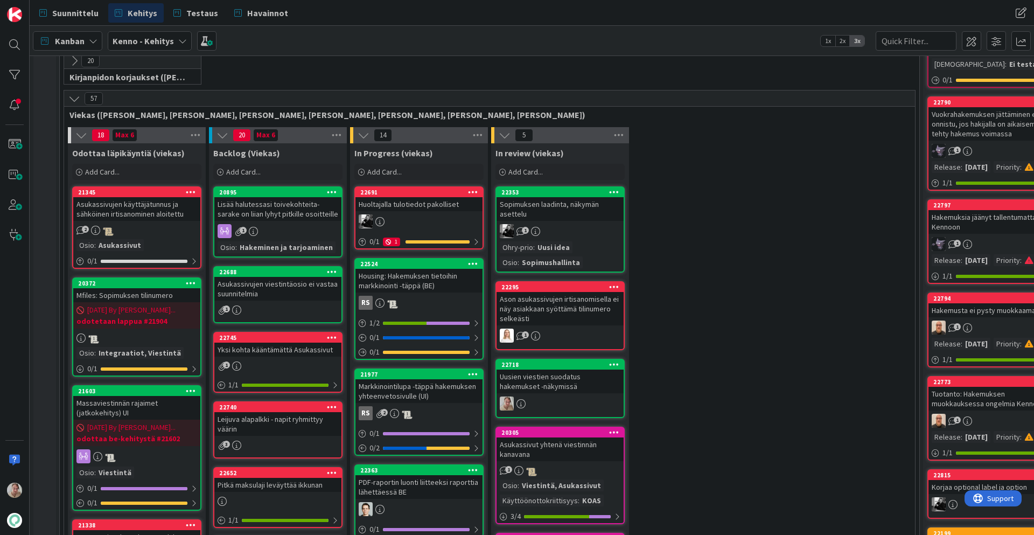
click at [307, 217] on div "Lisää halutessasi toivekohteita- sarake on liian lyhyt pitkille osoitteille" at bounding box center [277, 209] width 127 height 24
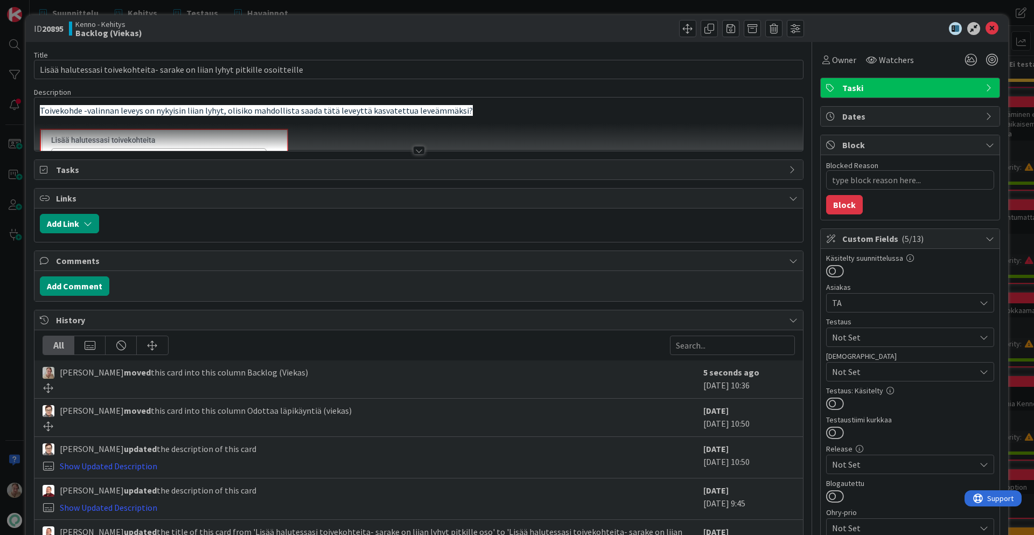
click at [328, 131] on div at bounding box center [418, 136] width 769 height 27
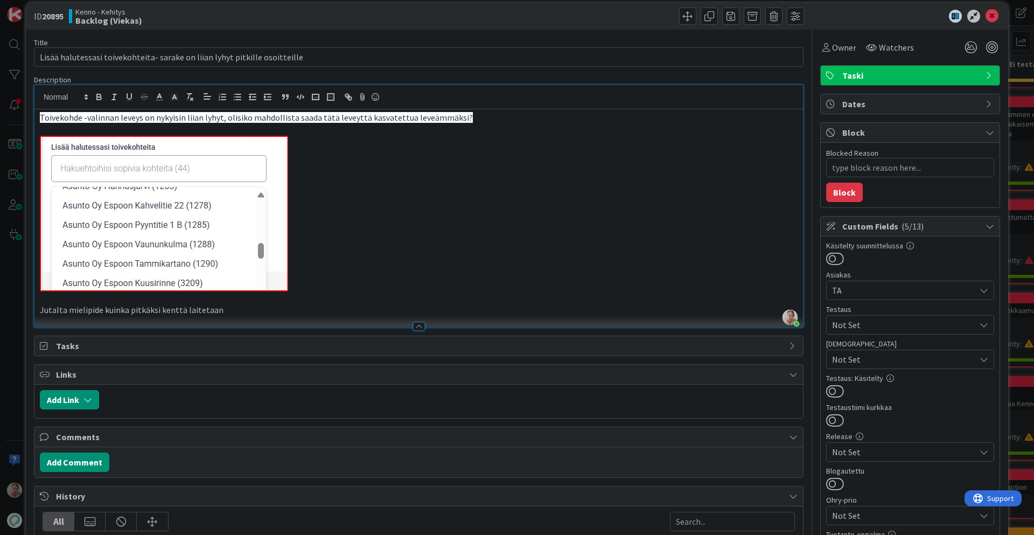
scroll to position [12, 0]
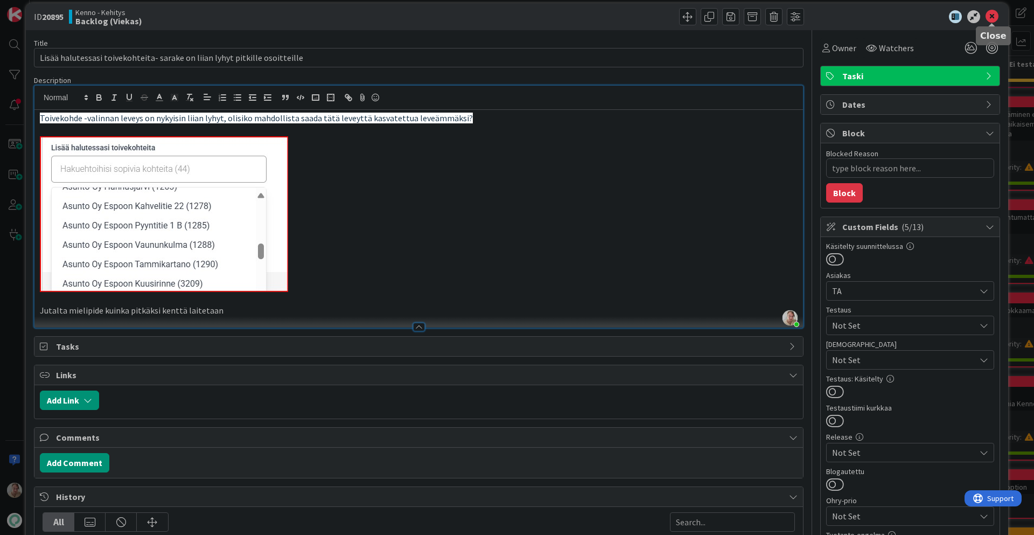
click at [930, 16] on icon at bounding box center [992, 16] width 13 height 13
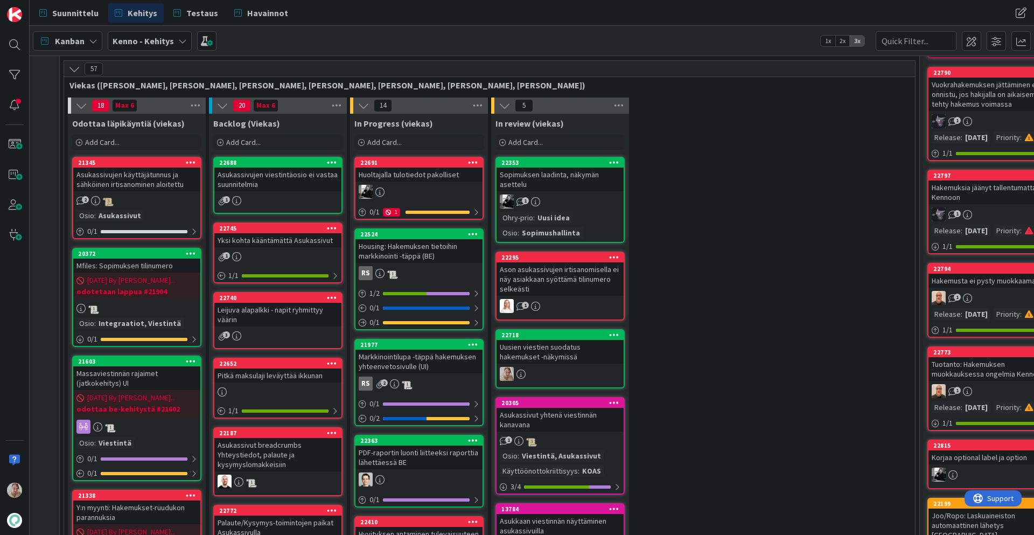
scroll to position [259, 0]
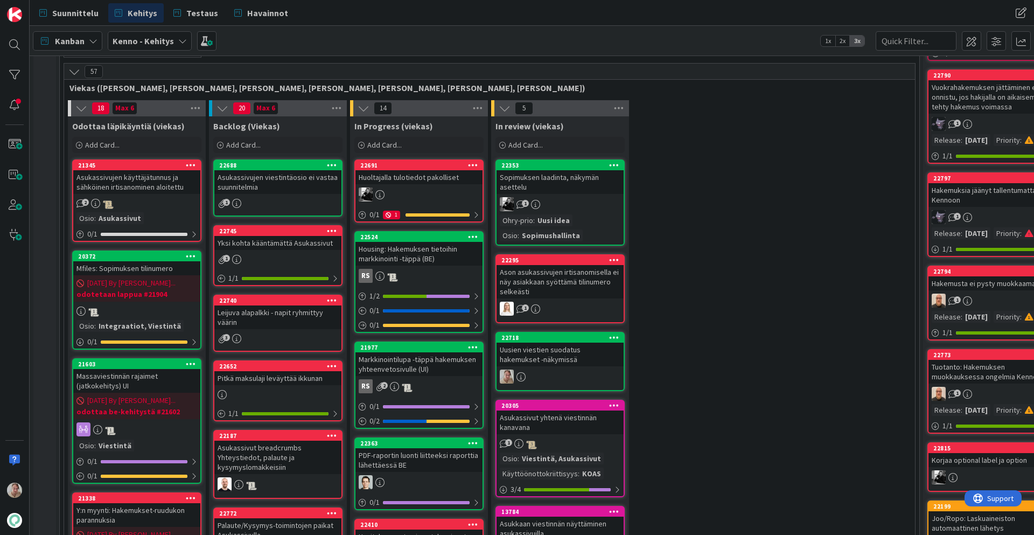
drag, startPoint x: 298, startPoint y: 210, endPoint x: 436, endPoint y: 1, distance: 250.7
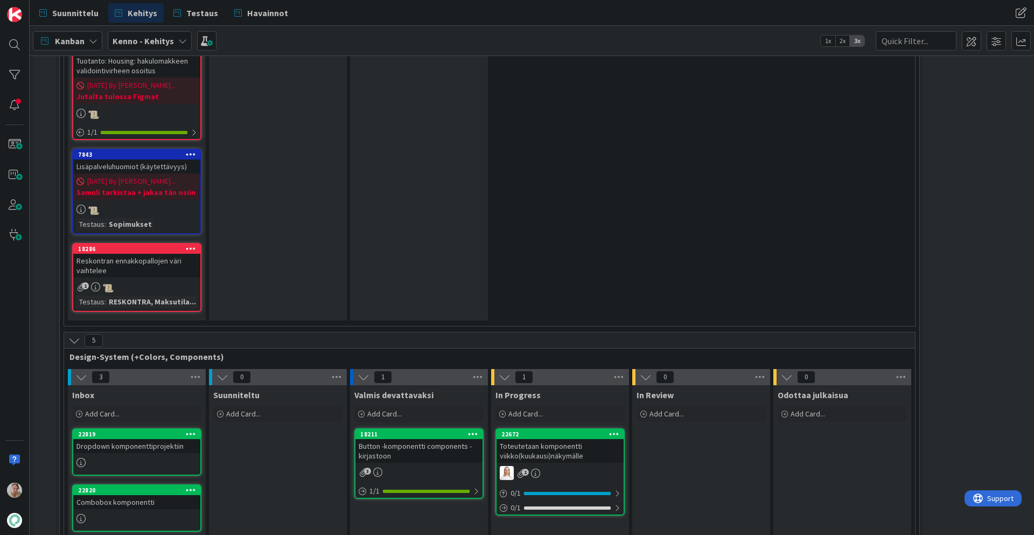
scroll to position [3674, 0]
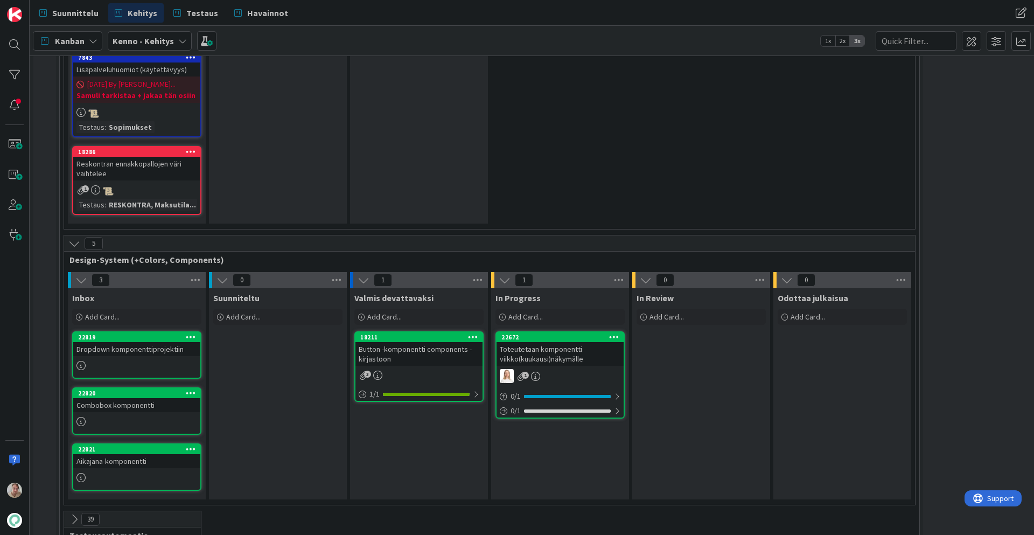
click at [138, 398] on div "Combobox komponentti" at bounding box center [136, 405] width 127 height 14
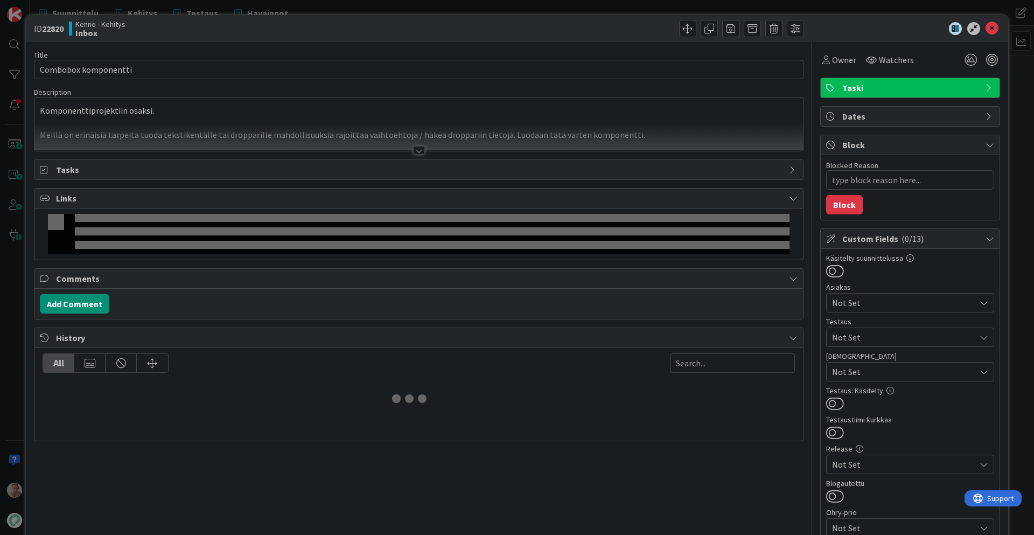
type textarea "x"
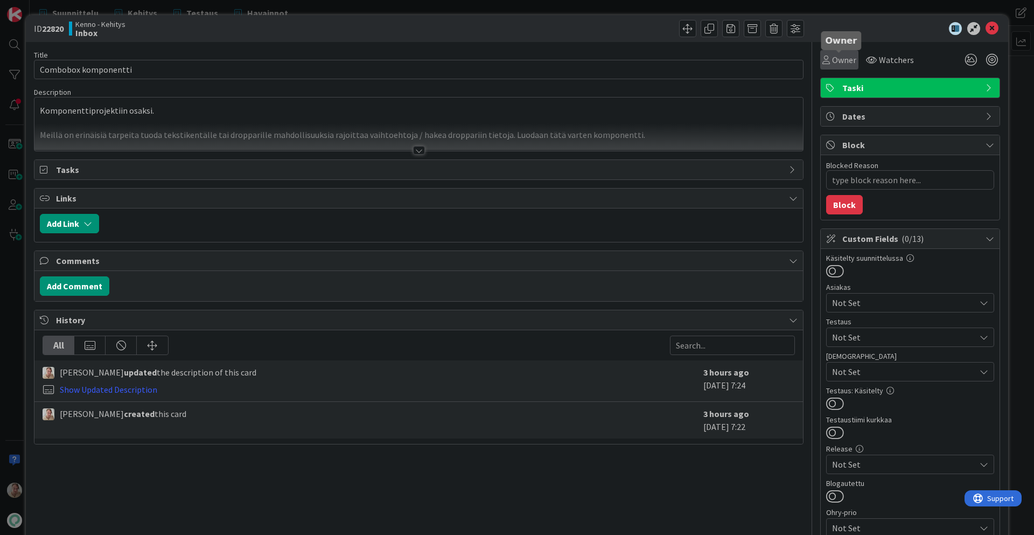
click at [851, 62] on span "Owner" at bounding box center [844, 59] width 24 height 13
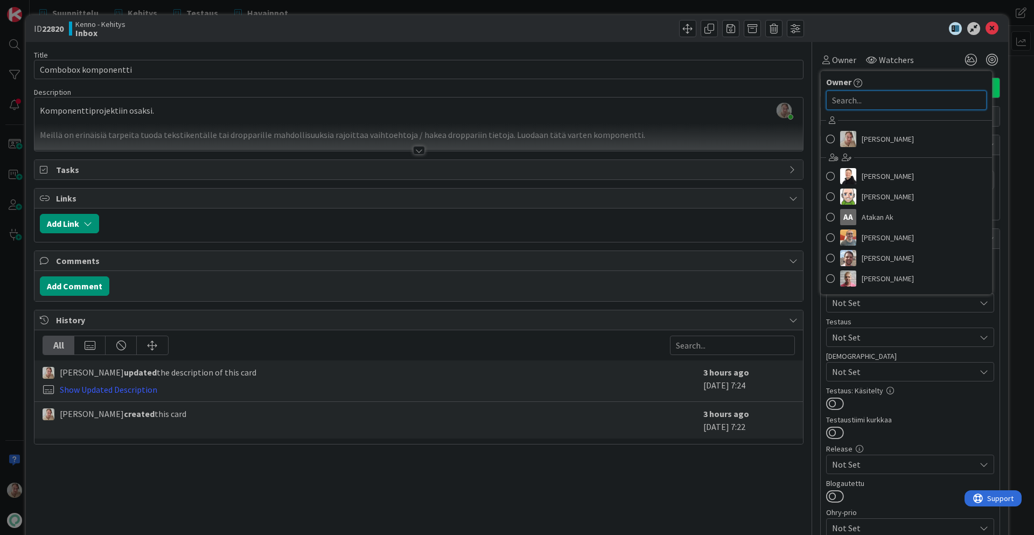
click at [870, 101] on input "text" at bounding box center [906, 99] width 161 height 19
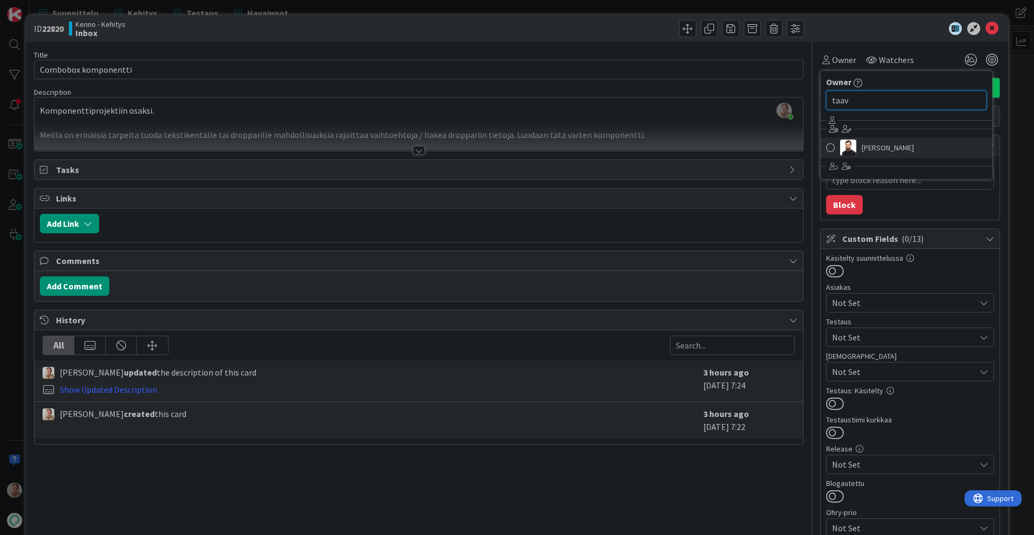
type input "taav"
click at [906, 154] on span "[PERSON_NAME]" at bounding box center [888, 148] width 52 height 16
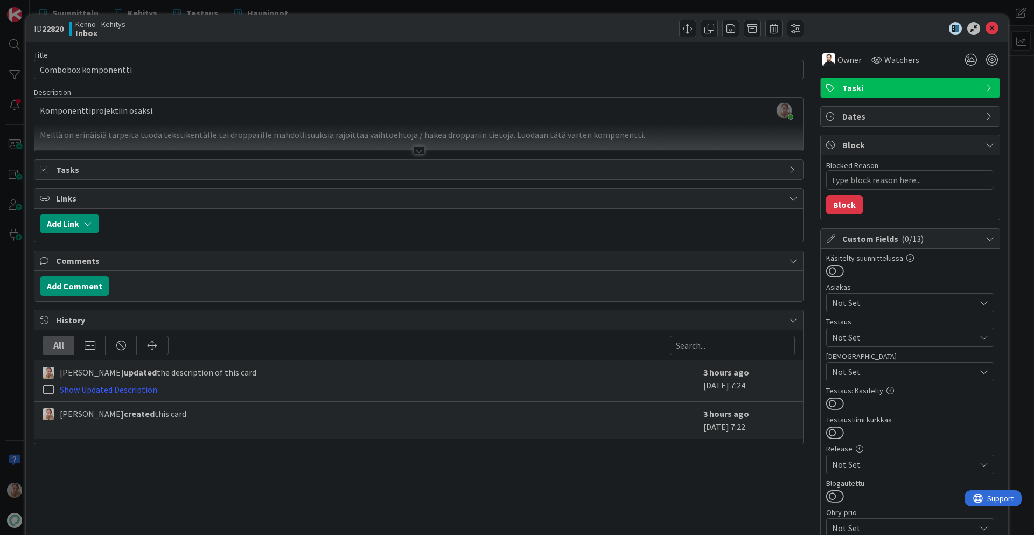
type textarea "x"
click at [742, 121] on div "[PERSON_NAME] just joined Komponenttiprojektiin osaksi. Meillä on erinäisiä tar…" at bounding box center [418, 123] width 769 height 53
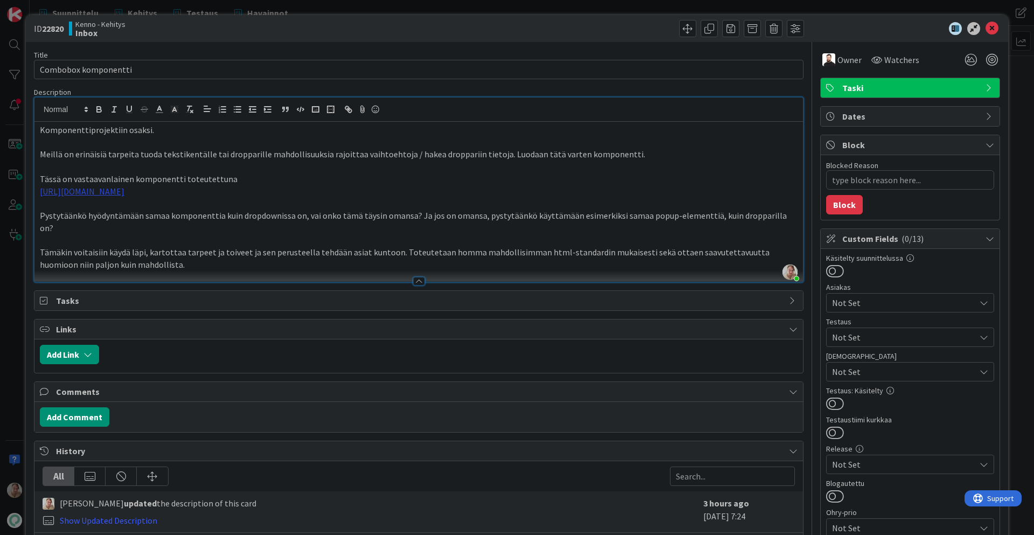
click at [124, 190] on link "[URL][DOMAIN_NAME]" at bounding box center [82, 191] width 85 height 11
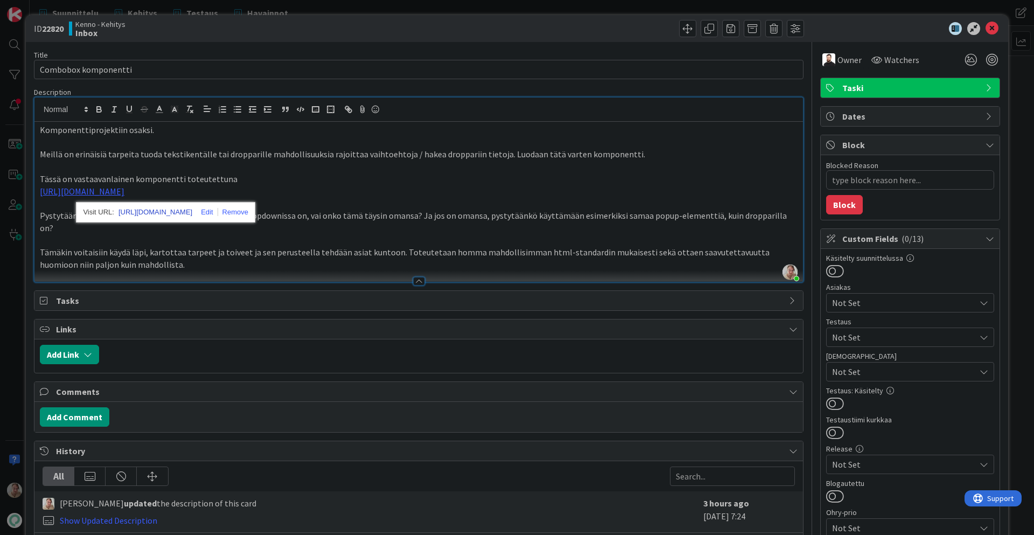
click at [192, 211] on link "[URL][DOMAIN_NAME]" at bounding box center [156, 212] width 74 height 14
click at [449, 198] on p at bounding box center [419, 203] width 758 height 12
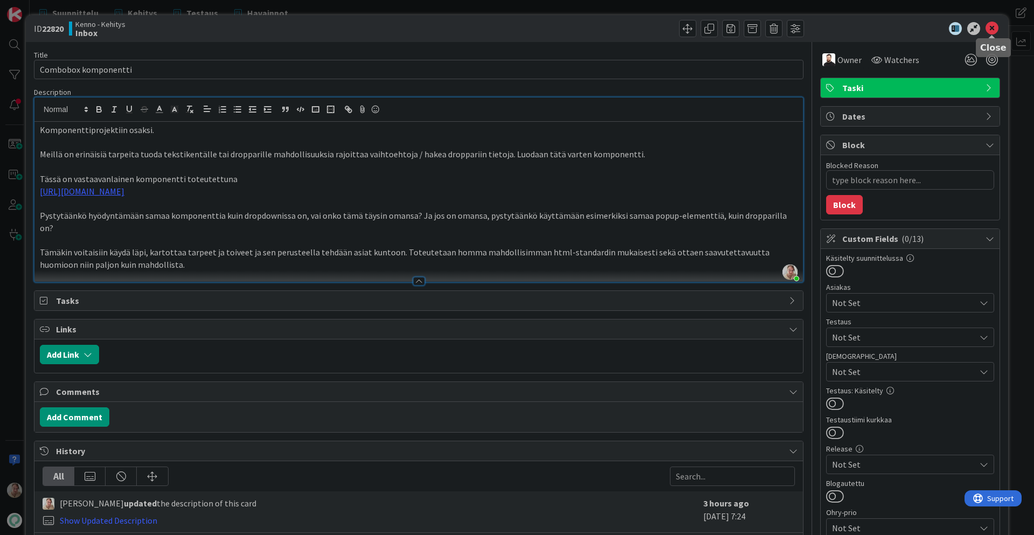
click at [930, 28] on icon at bounding box center [992, 28] width 13 height 13
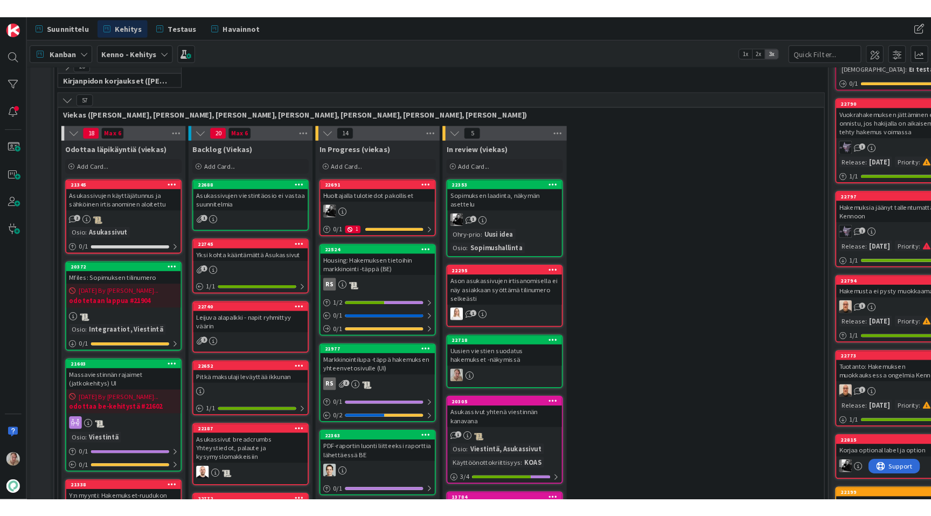
scroll to position [241, 0]
